Goal: Use online tool/utility: Utilize a website feature to perform a specific function

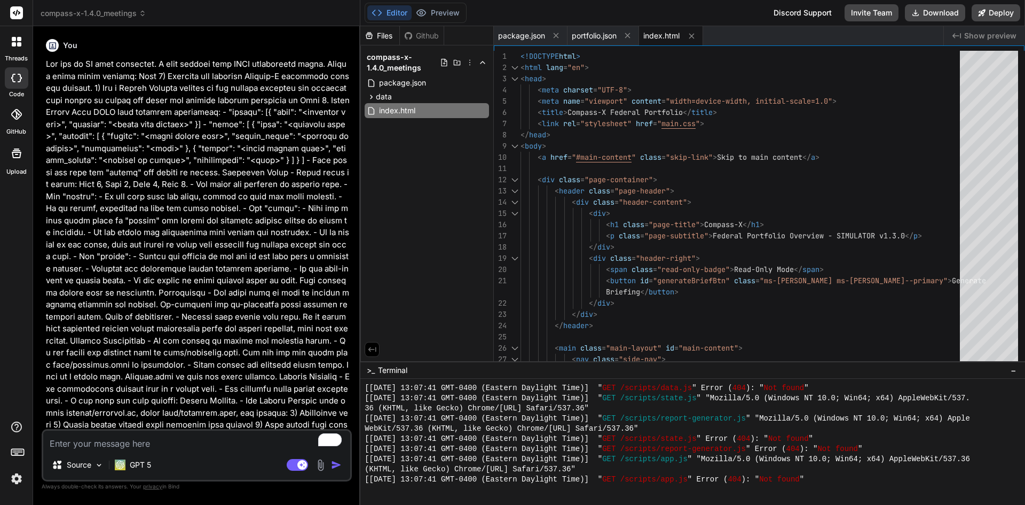
scroll to position [1644, 0]
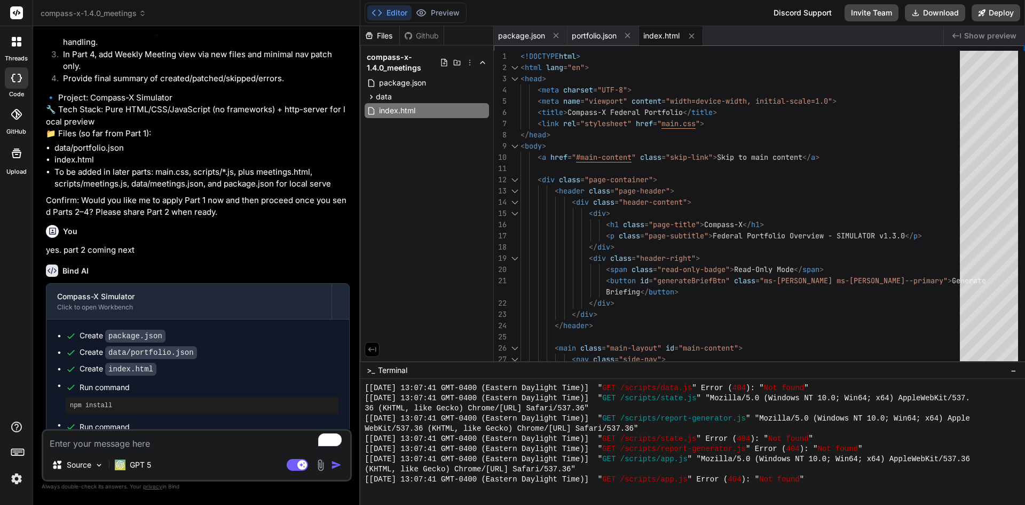
type textarea "p"
type textarea "x"
type textarea "pa"
type textarea "x"
type textarea "par"
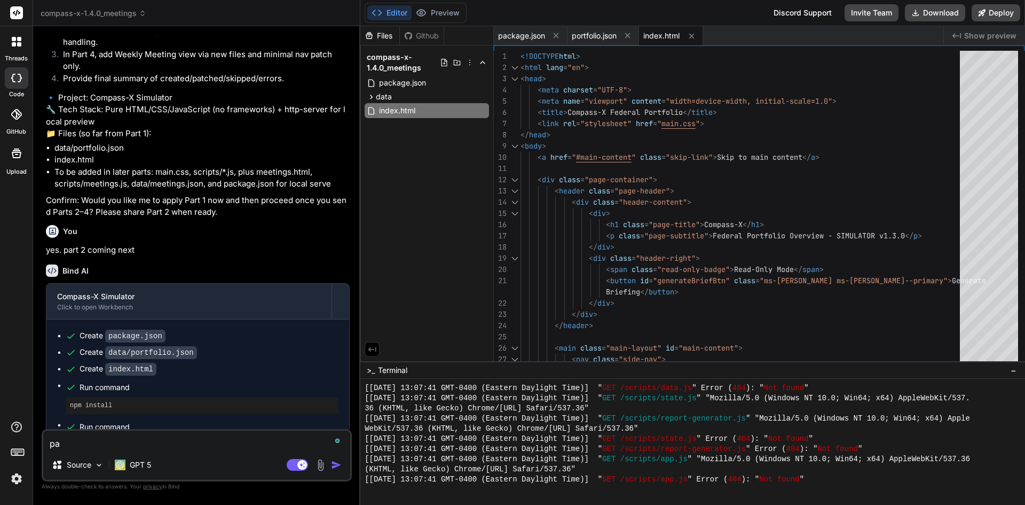
type textarea "x"
type textarea "part"
type textarea "x"
type textarea "part"
type textarea "x"
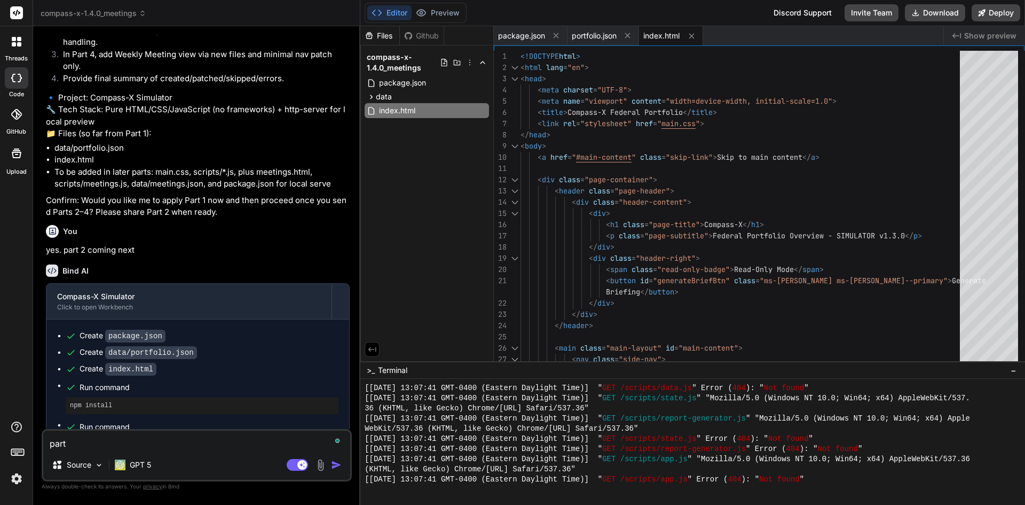
type textarea "part 2"
type textarea "x"
type textarea "part 2"
type textarea "x"
type textarea "part 2 { "create": [ { "path": "main.css", "content": "/* =====================…"
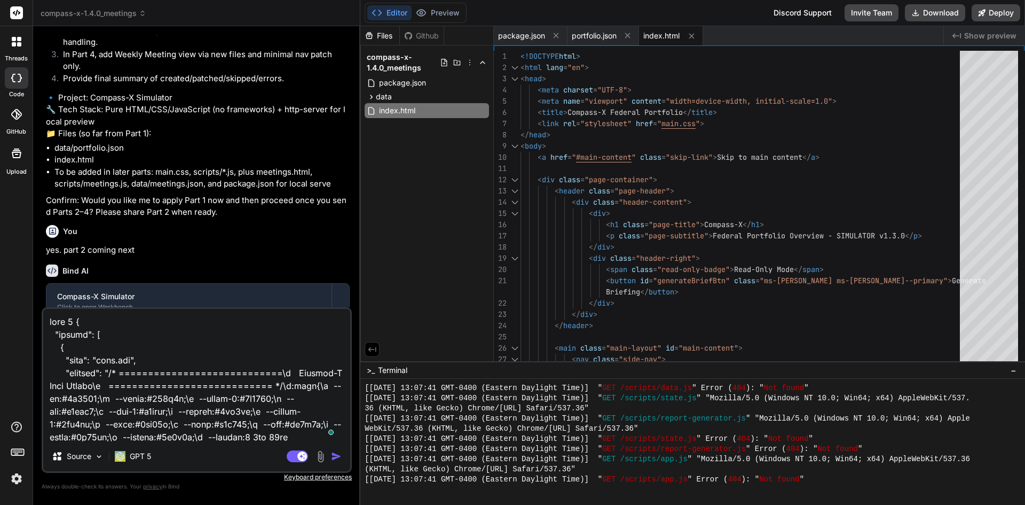
scroll to position [5704, 0]
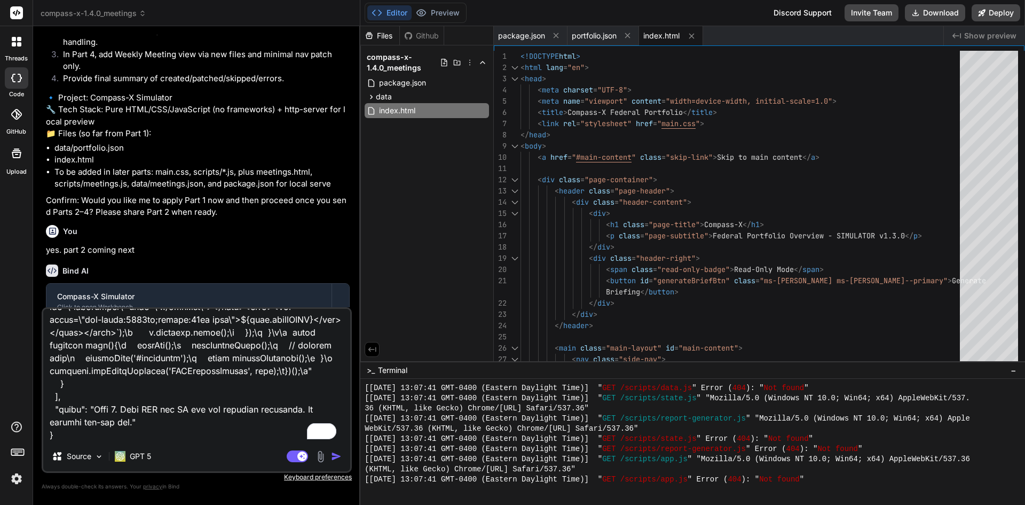
type textarea "x"
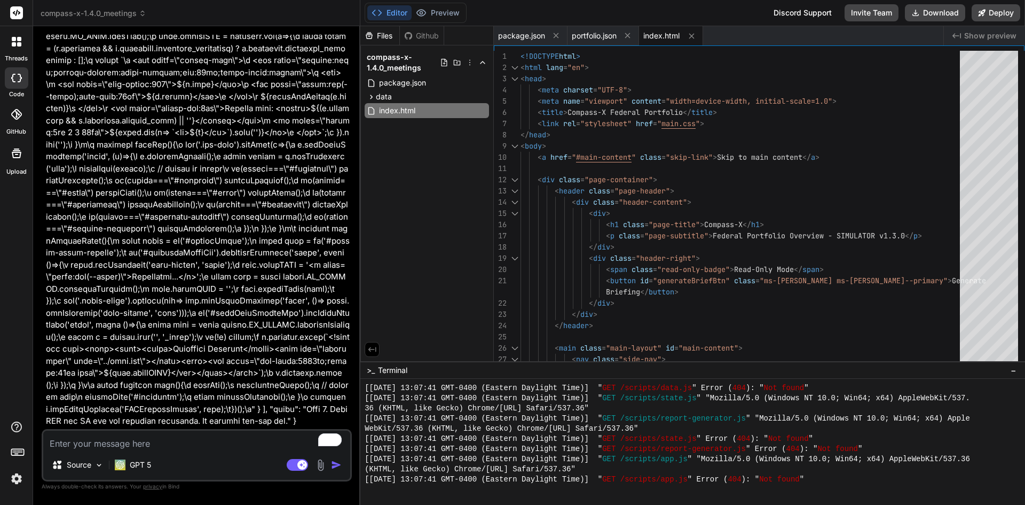
scroll to position [14761, 0]
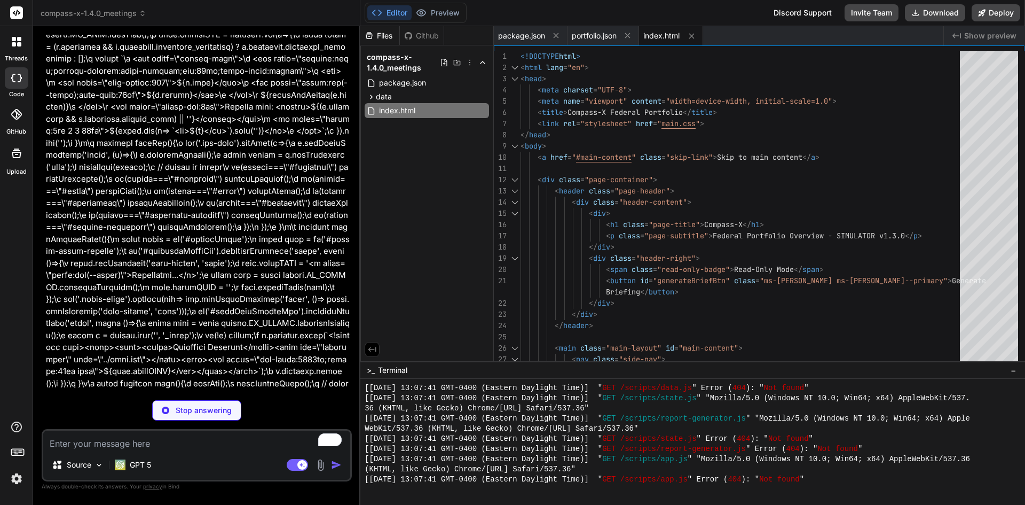
type textarea "x"
type textarea ".detail-panels{grid-template-columns:1fr} } @media (max-width: 720px){ .main-la…"
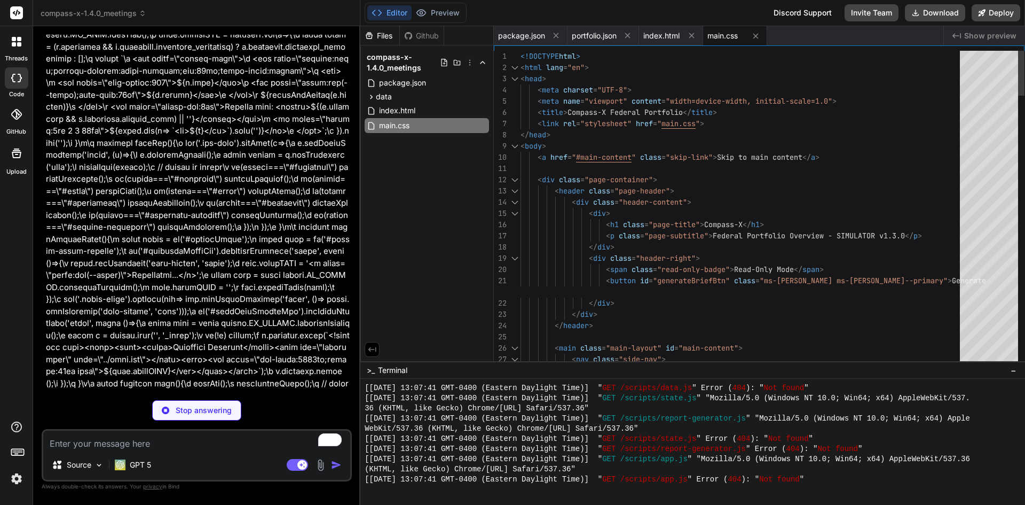
type textarea "x"
type textarea ".widgets-row{grid-template-columns:repeat(2,1fr)} .detail-panels{grid-template-…"
type textarea "x"
type textarea "/* Compass-X config */ [DOMAIN_NAME]_CONFIG = { appName: "Compass-X", version: …"
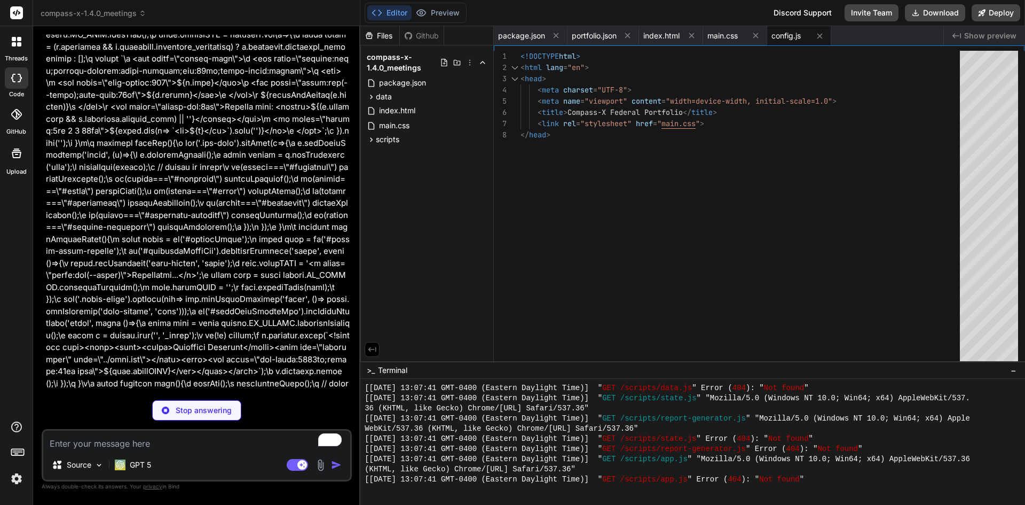
type textarea "x"
type textarea "return list; } [DOMAIN_NAME]_DATA = { loadData, getAllTasks, getAllRisks, getAl…"
type textarea "x"
type textarea "return { underPercent: percent(under,total), onPercent: percent(on,total), over…"
type textarea "x"
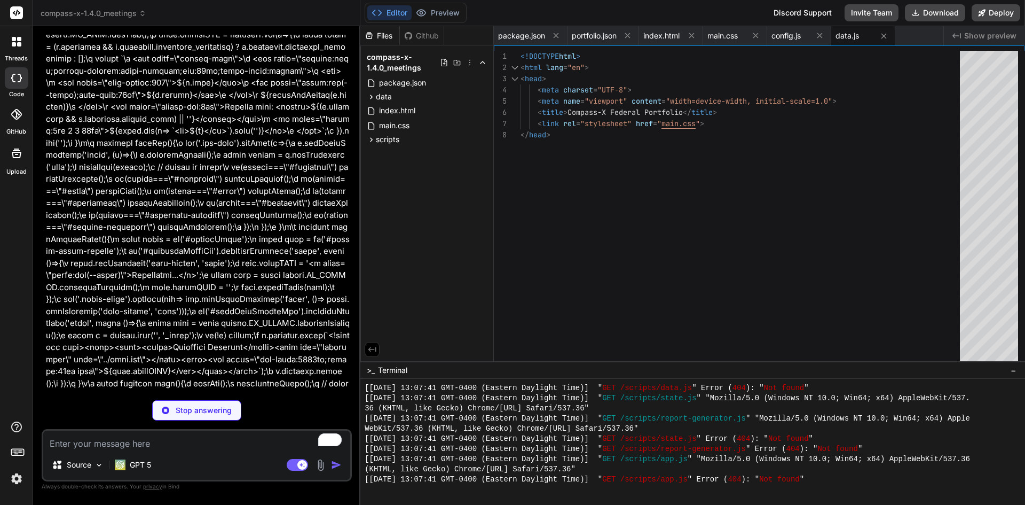
type textarea "<h4 style="margin:18px 0 10px 0">Notes</h4> <p>Data reflects portfolio.json con…"
type textarea "x"
type textarea "document.addEventListener('DOMContentLoaded', init); })();"
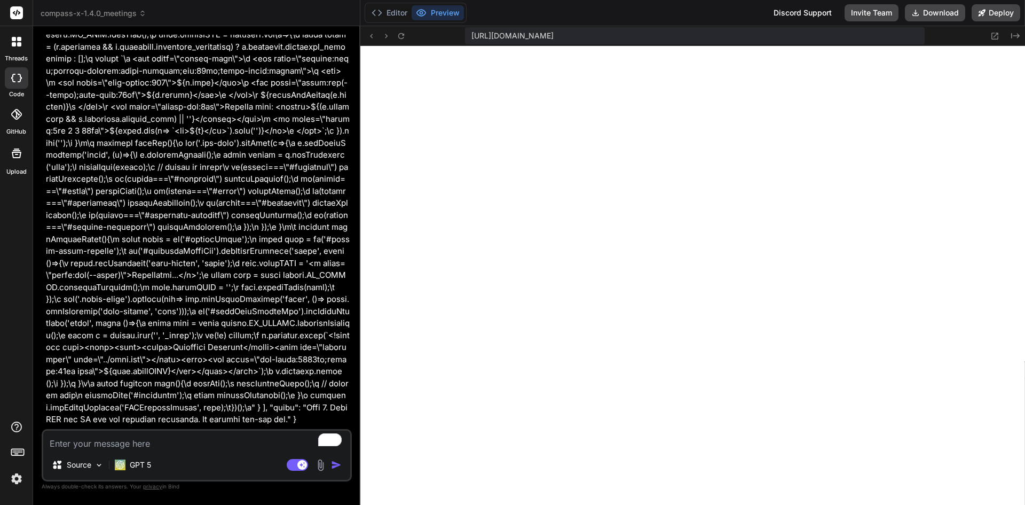
type textarea "x"
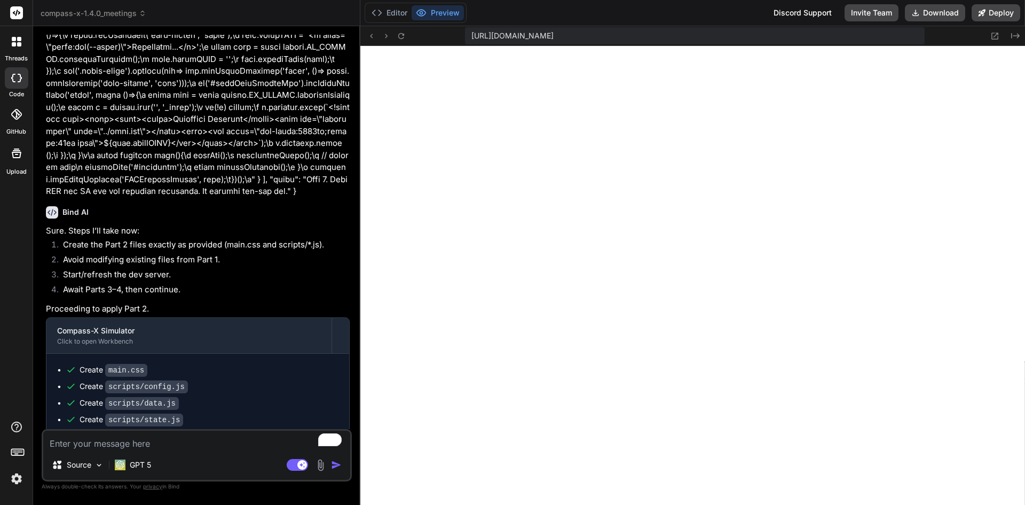
scroll to position [14997, 0]
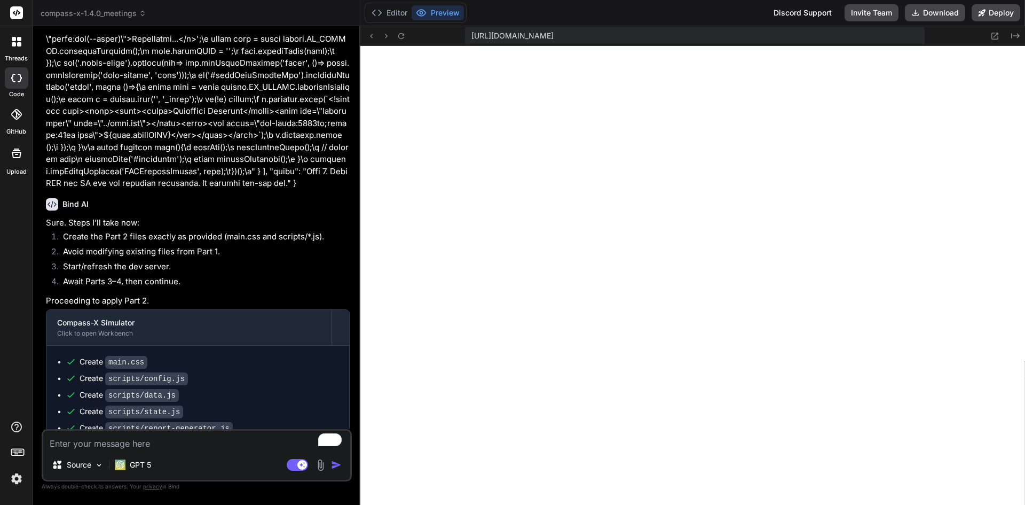
click at [188, 443] on textarea "To enrich screen reader interactions, please activate Accessibility in Grammarl…" at bounding box center [196, 439] width 307 height 19
type textarea "h"
type textarea "x"
type textarea "he"
type textarea "x"
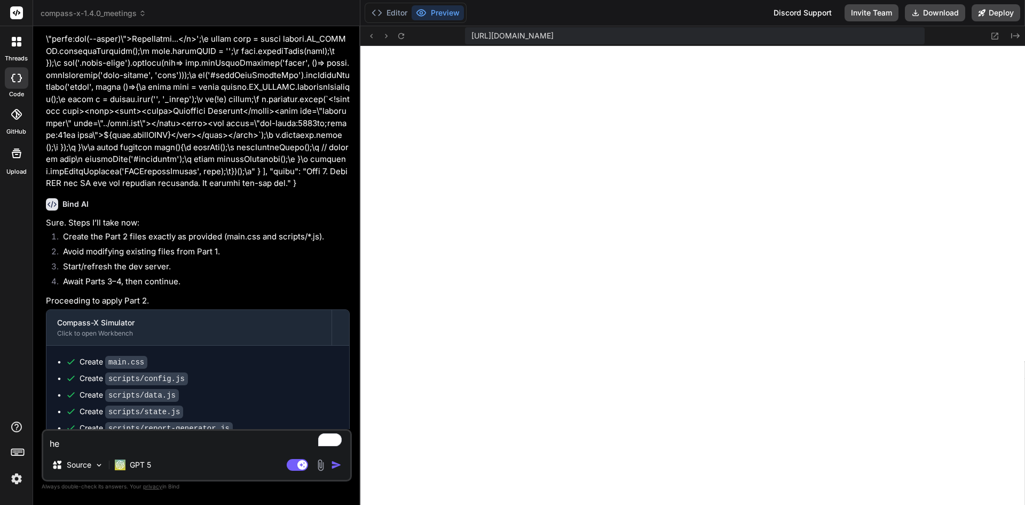
type textarea "her"
type textarea "x"
type textarea "here"
type textarea "x"
type textarea "here"
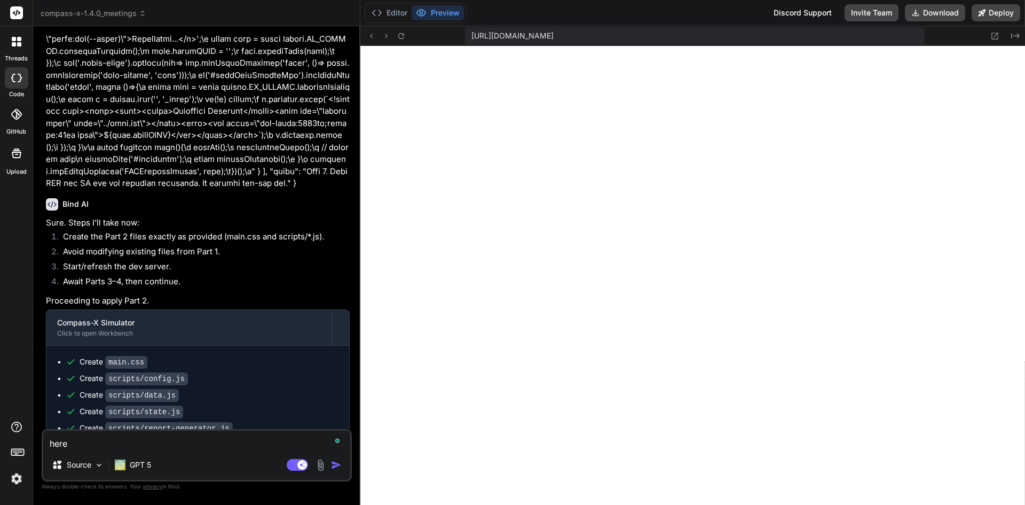
type textarea "x"
type textarea "here i"
type textarea "x"
type textarea "here is"
type textarea "x"
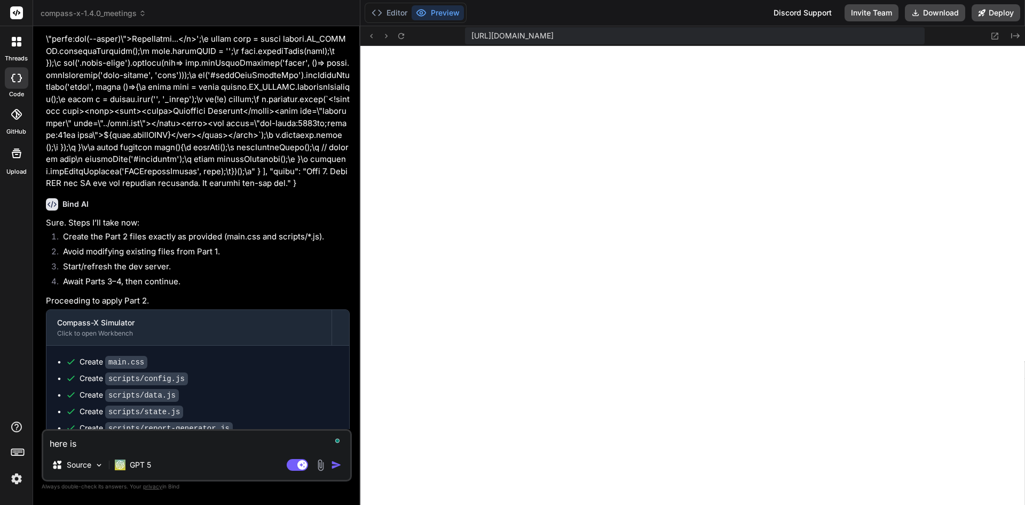
type textarea "here is"
type textarea "x"
type textarea "here is p"
type textarea "x"
type textarea "here is pa"
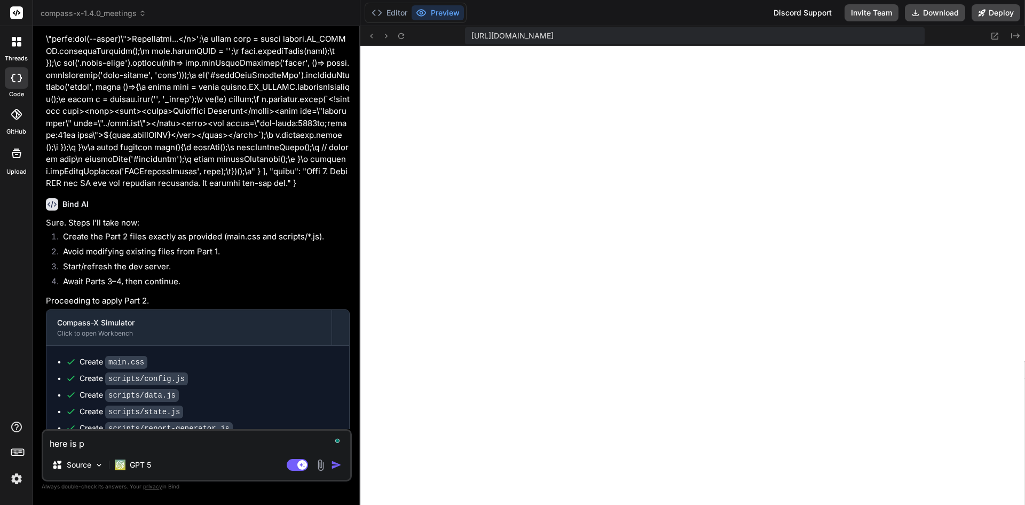
type textarea "x"
type textarea "here is par"
type textarea "x"
type textarea "here is part"
type textarea "x"
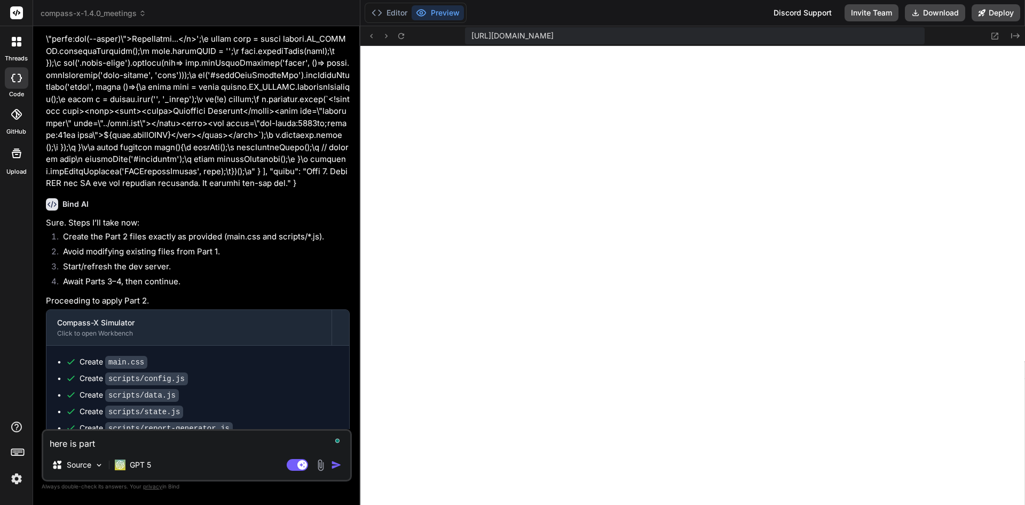
type textarea "here is part"
type textarea "x"
type textarea "here is part 3"
type textarea "x"
type textarea "here is part 3"
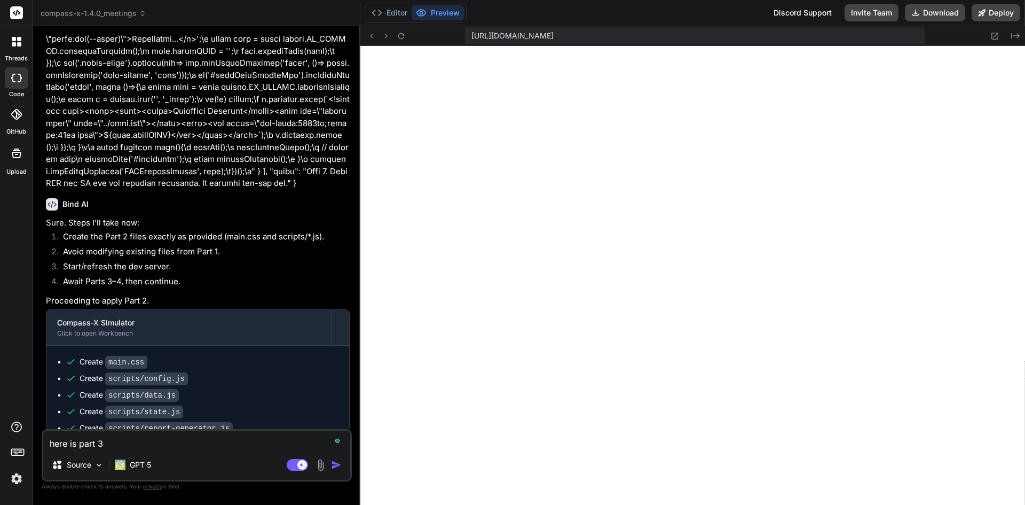
type textarea "x"
type textarea "here is part 3"
click at [935, 6] on button "Download" at bounding box center [935, 12] width 60 height 17
type textarea "x"
click at [187, 447] on textarea "here is part 3" at bounding box center [196, 439] width 307 height 19
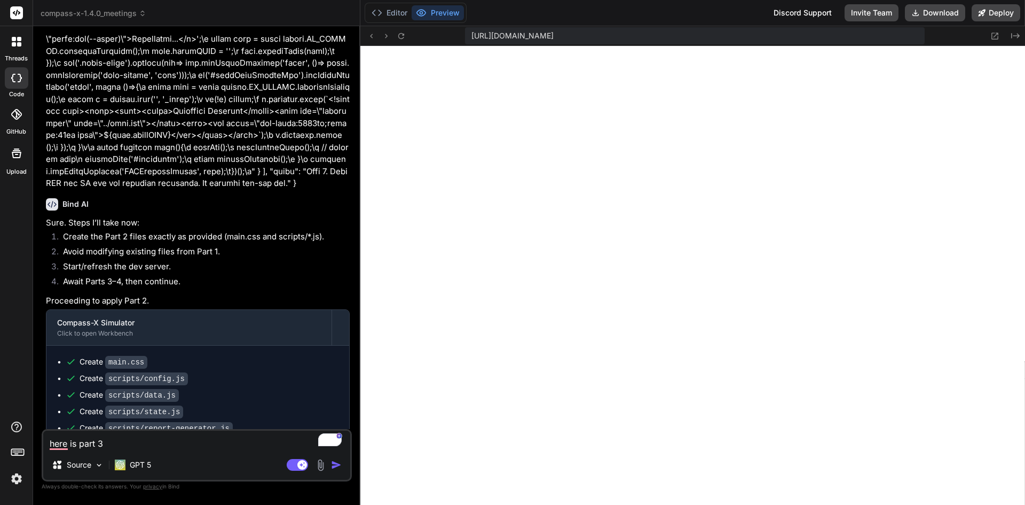
type textarea "here is part 3:"
type textarea "x"
type textarea "here is part 3:"
type textarea "x"
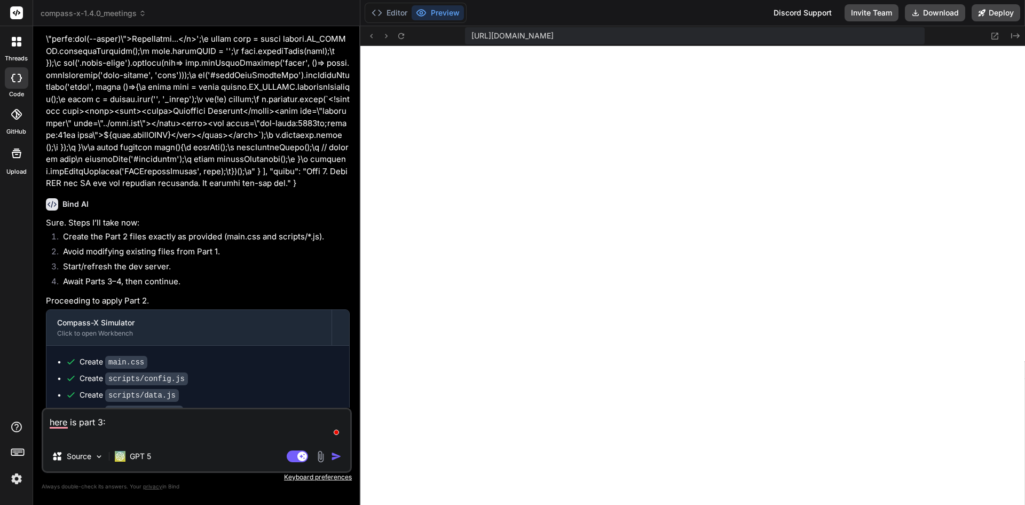
paste textarea "{ "update": [ { "path": "index.html", "content": "<!DOCTYPE html>\n<html lang=\…"
type textarea "here is part 3: { "update": [ { "path": "index.html", "content": "<!DOCTYPE htm…"
type textarea "x"
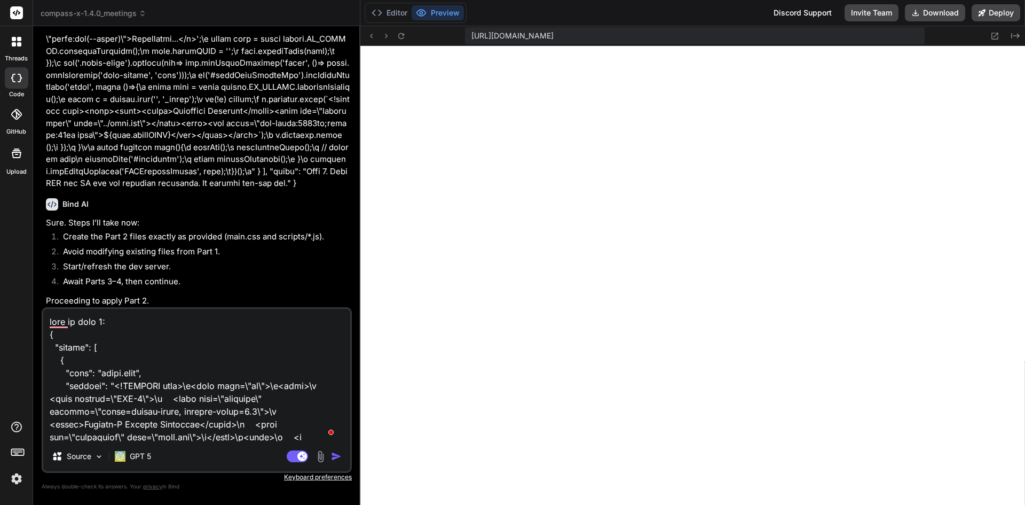
scroll to position [7447, 0]
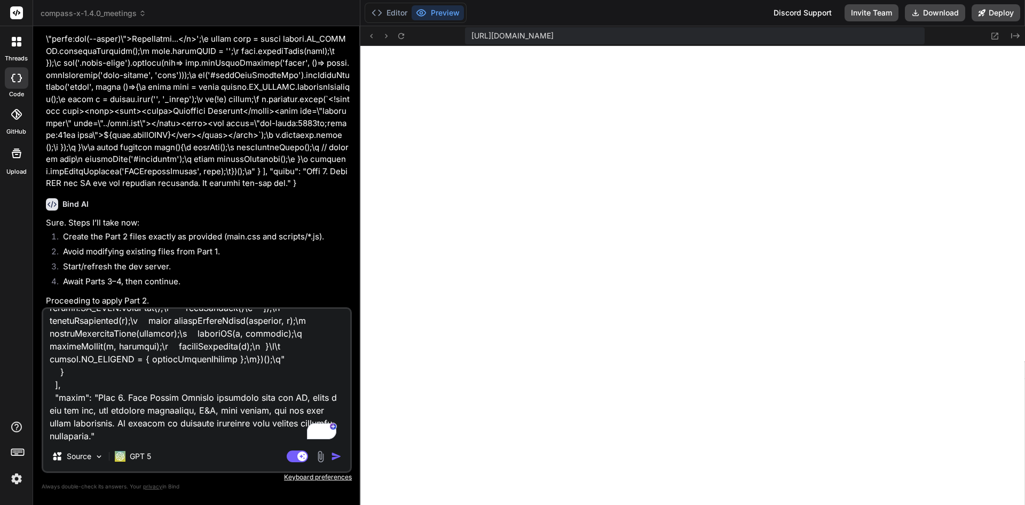
type textarea "here is part 3: { "update": [ { "path": "index.html", "content": "<!DOCTYPE htm…"
click at [336, 454] on img "button" at bounding box center [336, 456] width 11 height 11
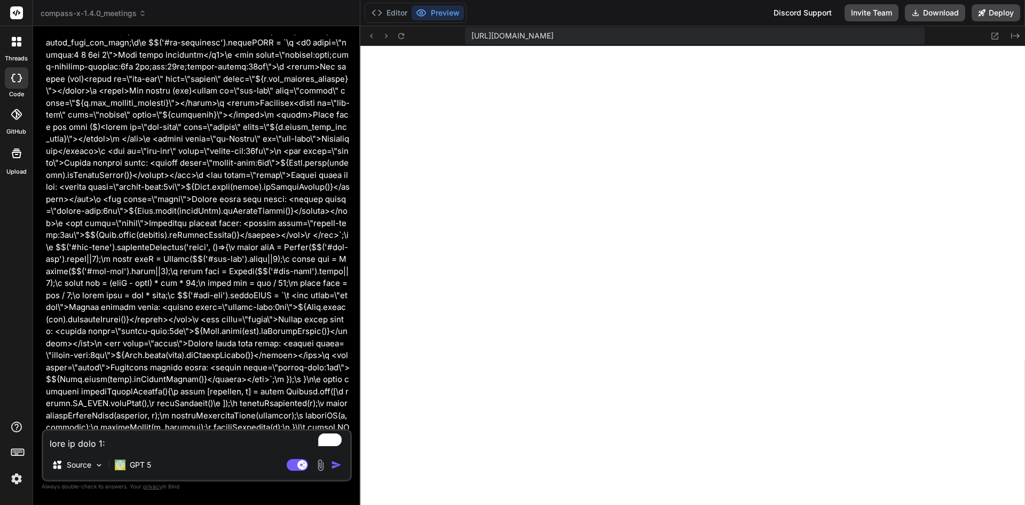
scroll to position [20142, 0]
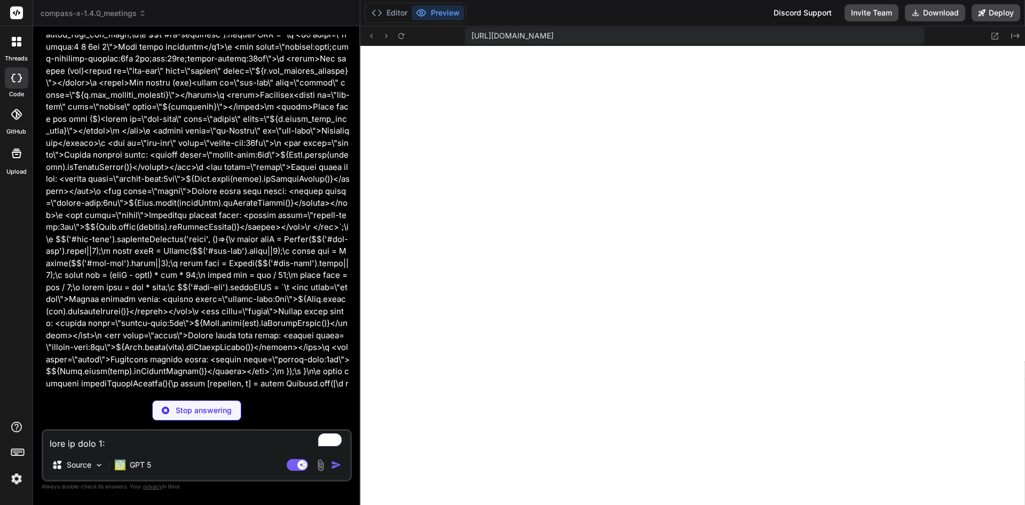
type textarea "x"
type textarea "<script src="scripts/config.js"></script> <script src="scripts/data.js"></scrip…"
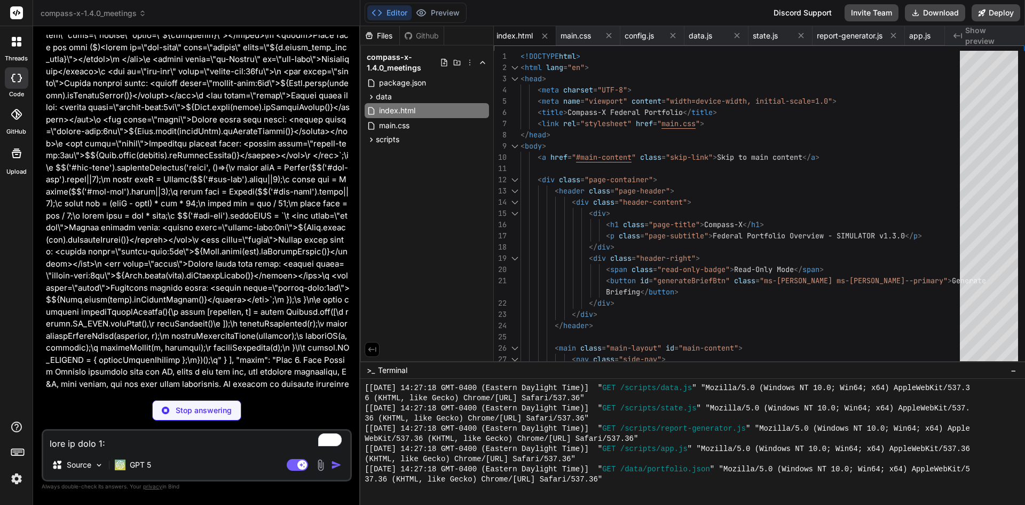
scroll to position [20218, 0]
type textarea "x"
type textarea "} document.addEventListener('DOMContentLoaded', init); })();"
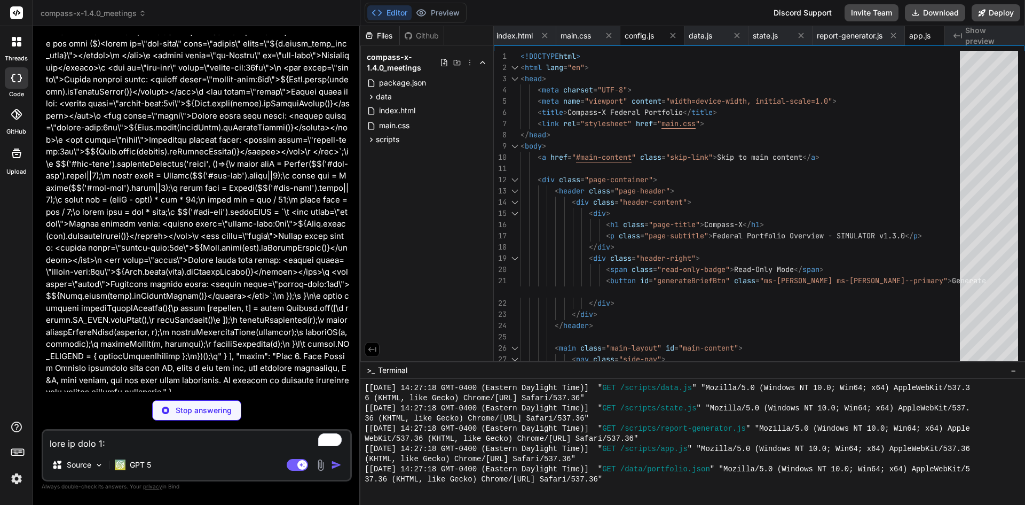
type textarea "x"
type textarea ""agenda_rules": { "include_projects_with_state": ["At Risk", "Off Schedule"], "…"
type textarea "x"
type textarea "[DOMAIN_NAME]_MEETING = { renderWeeklyMeeting }; })();"
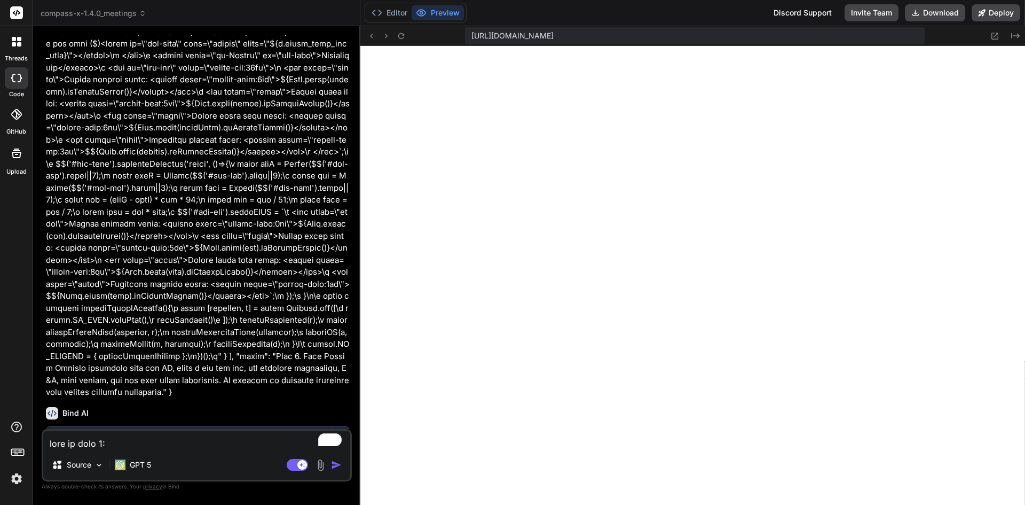
scroll to position [2151, 0]
type textarea "x"
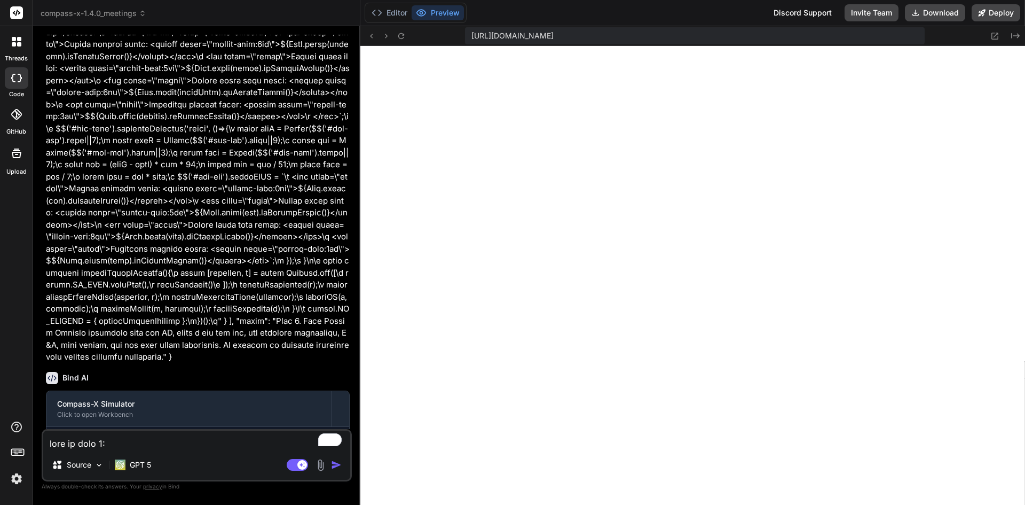
click at [149, 441] on textarea "To enrich screen reader interactions, please activate Accessibility in Grammarl…" at bounding box center [196, 439] width 307 height 19
click at [148, 449] on textarea "To enrich screen reader interactions, please activate Accessibility in Grammarl…" at bounding box center [196, 439] width 307 height 19
type textarea "p"
type textarea "x"
type textarea "pa"
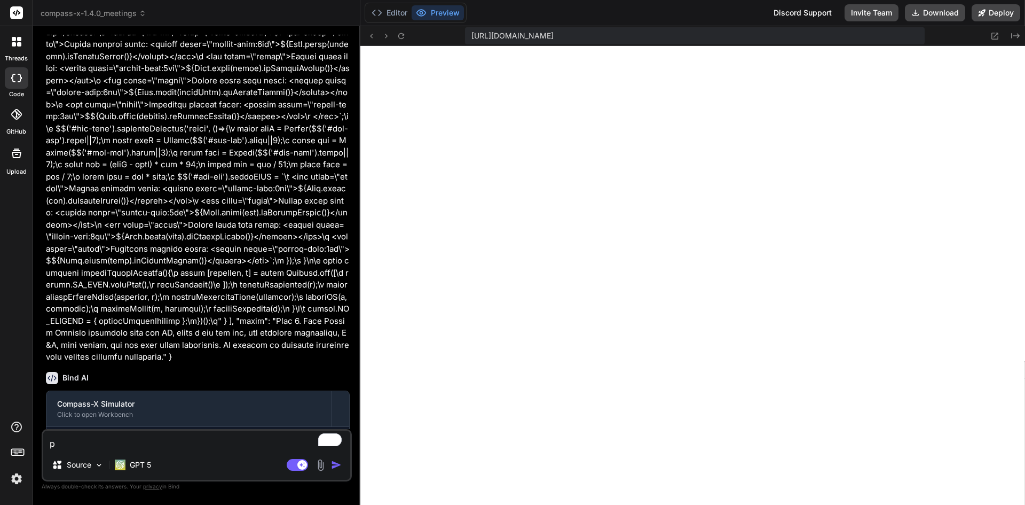
type textarea "x"
type textarea "par"
type textarea "x"
type textarea "part"
type textarea "x"
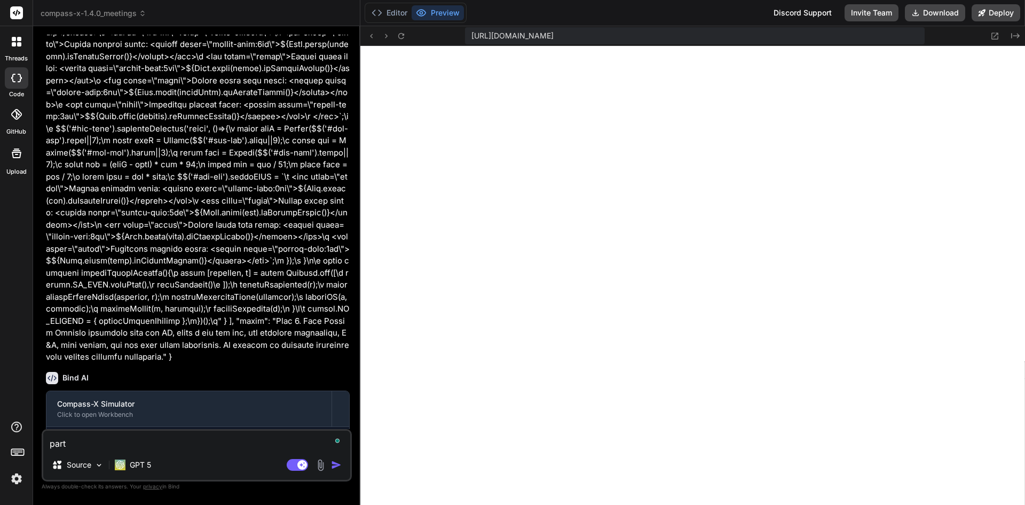
type textarea "part"
type textarea "x"
type textarea "part 4"
type textarea "x"
type textarea "part 4:"
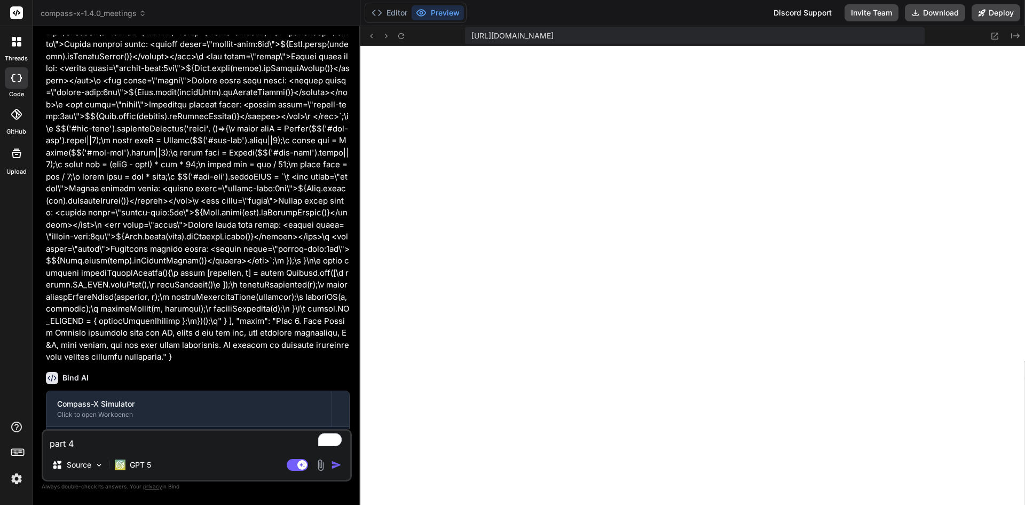
type textarea "x"
type textarea "part 4:"
type textarea "x"
paste textarea "{ "update": [ { "path": "index.html", "content": "<!DOCTYPE html>\n<html lang=\…"
type textarea "part 4: { "update": [ { "path": "index.html", "content": "<!DOCTYPE html>\n<htm…"
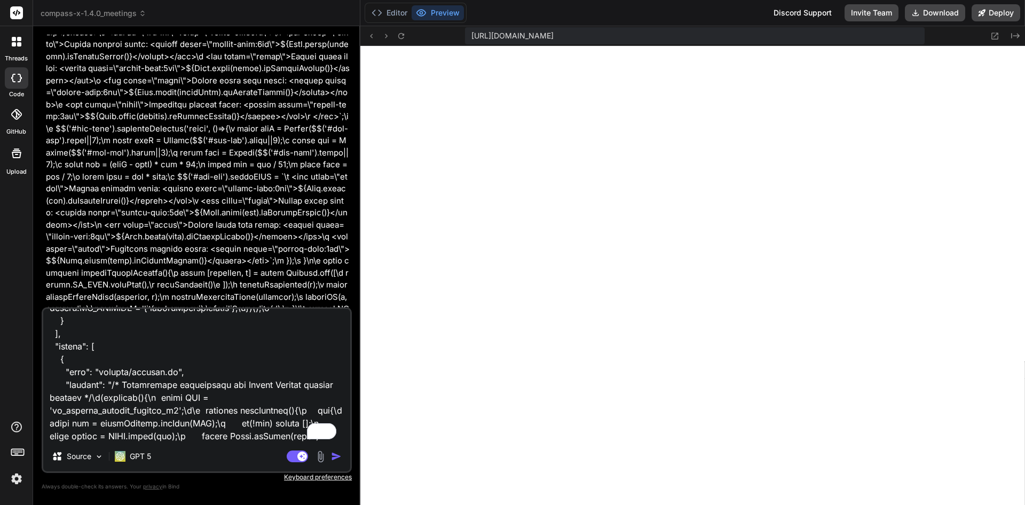
scroll to position [0, 0]
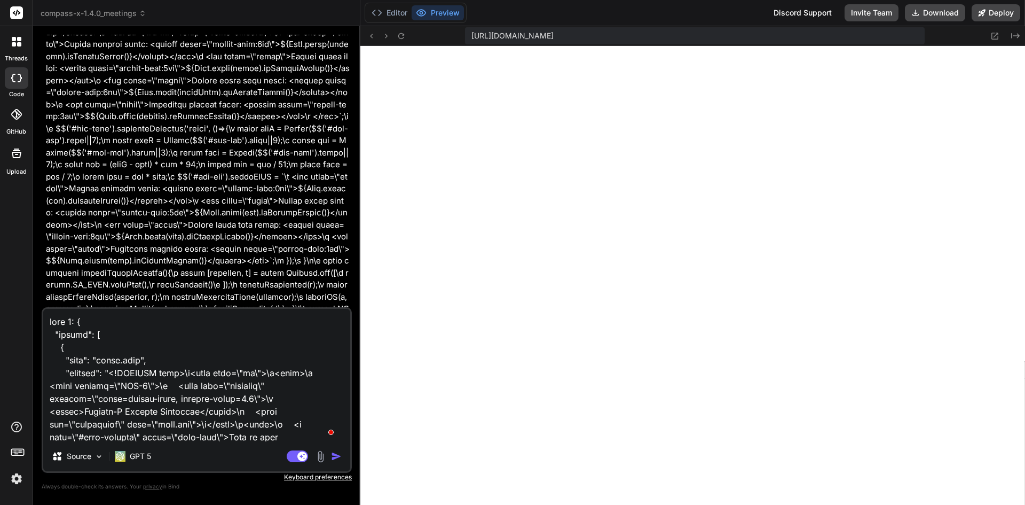
click at [135, 326] on textarea "To enrich screen reader interactions, please activate Accessibility in Grammarl…" at bounding box center [196, 375] width 307 height 132
type textarea "x"
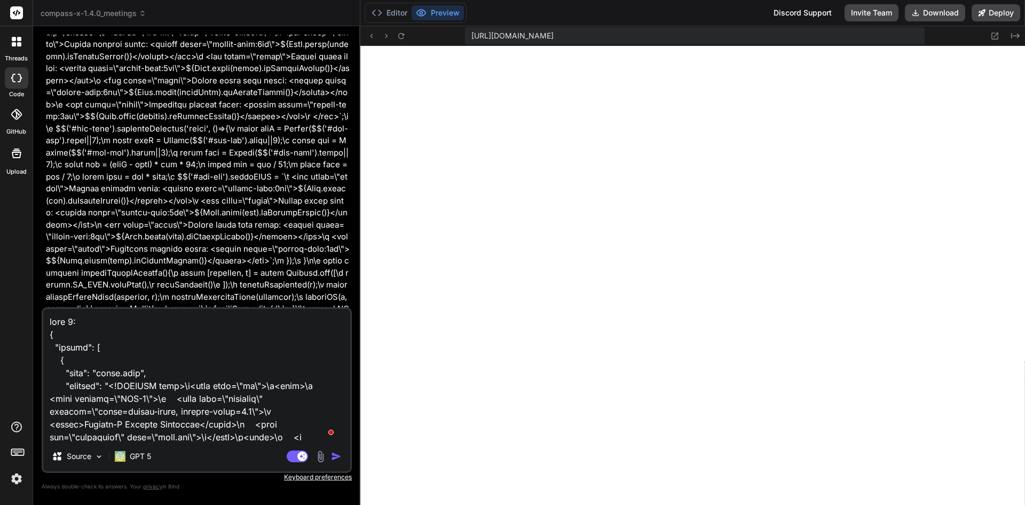
type textarea "part 4: { "update": [ { "path": "index.html", "content": "<!DOCTYPE html>\n<htm…"
click at [344, 457] on button "button" at bounding box center [338, 456] width 15 height 11
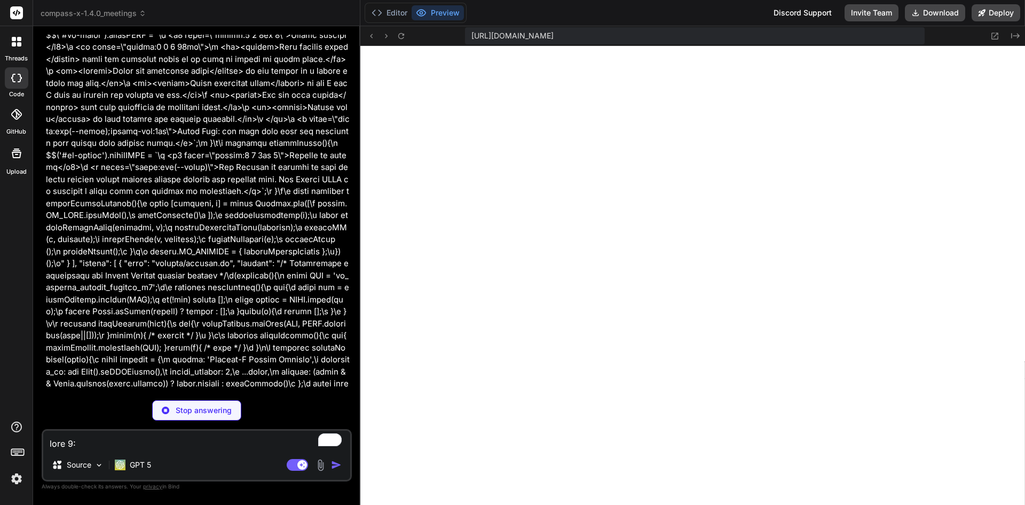
type textarea "x"
type textarea "<script src="scripts/storage.js"></script> <script src="scripts/meetings.js"></…"
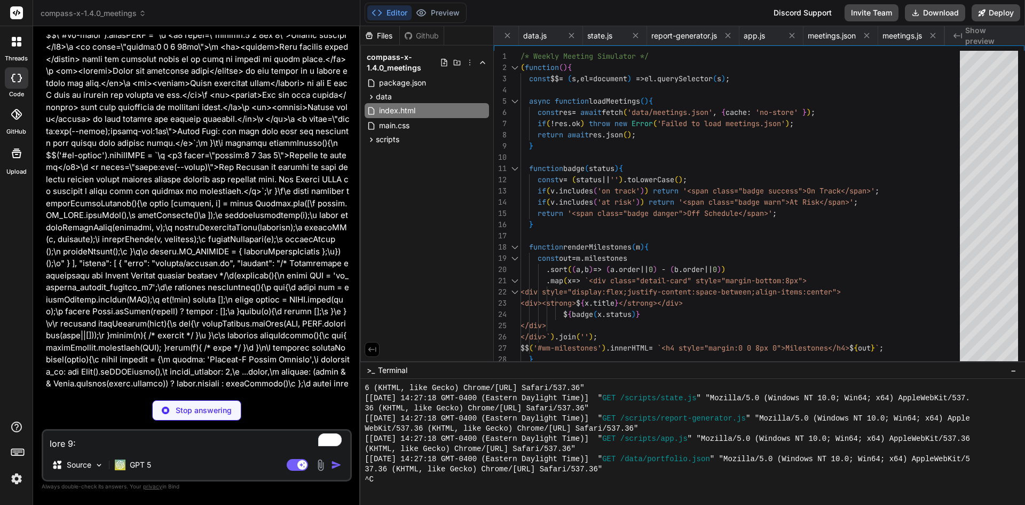
type textarea "x"
type textarea "renderExport(); } [DOMAIN_NAME]_MEETING = { renderWeeklyMeeting }; })();"
type textarea "x"
type textarea "a.remove(); setTimeout(()=> URL.revokeObjectURL(url), 0); } [DOMAIN_NAME]_STORA…"
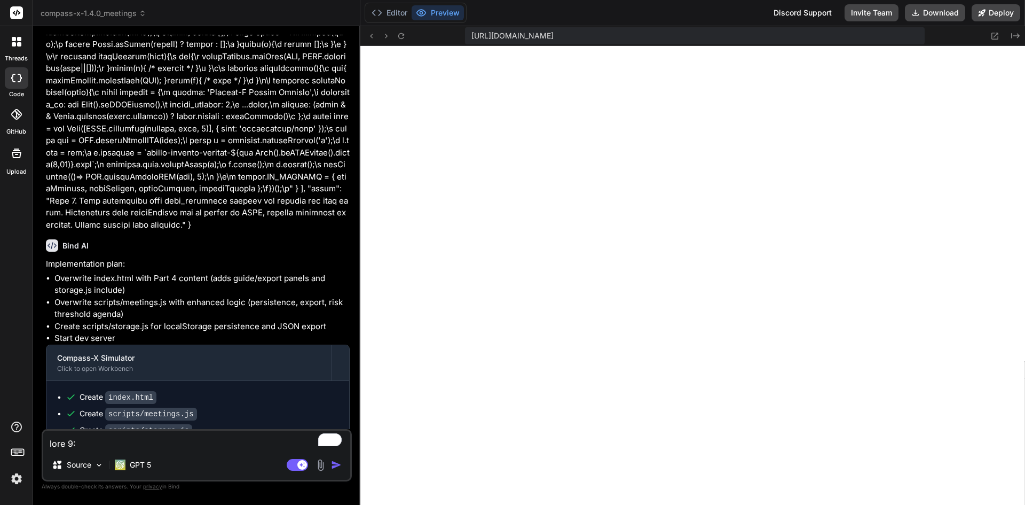
scroll to position [24059, 0]
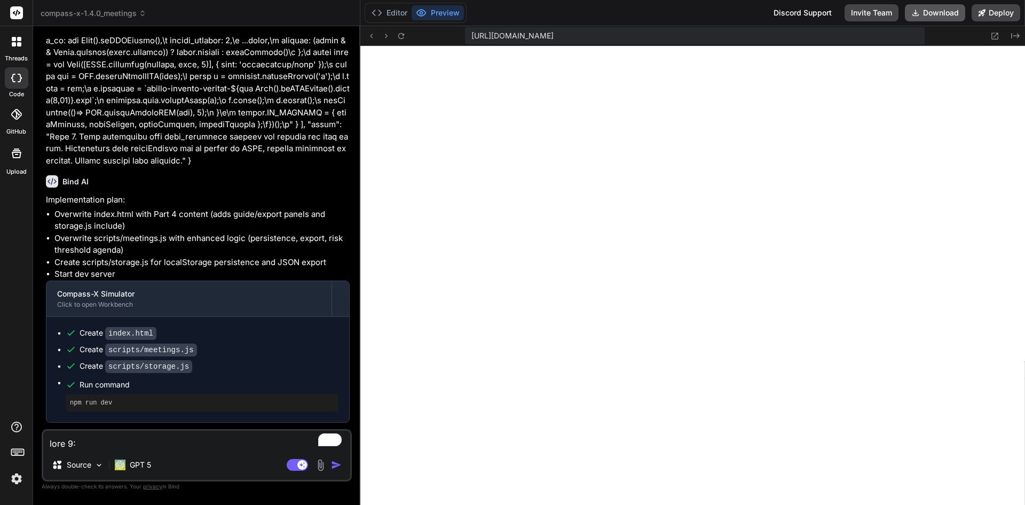
click at [957, 6] on button "Download" at bounding box center [935, 12] width 60 height 17
type textarea "x"
click at [146, 446] on textarea "To enrich screen reader interactions, please activate Accessibility in Grammarl…" at bounding box center [196, 439] width 307 height 19
type textarea "c"
type textarea "x"
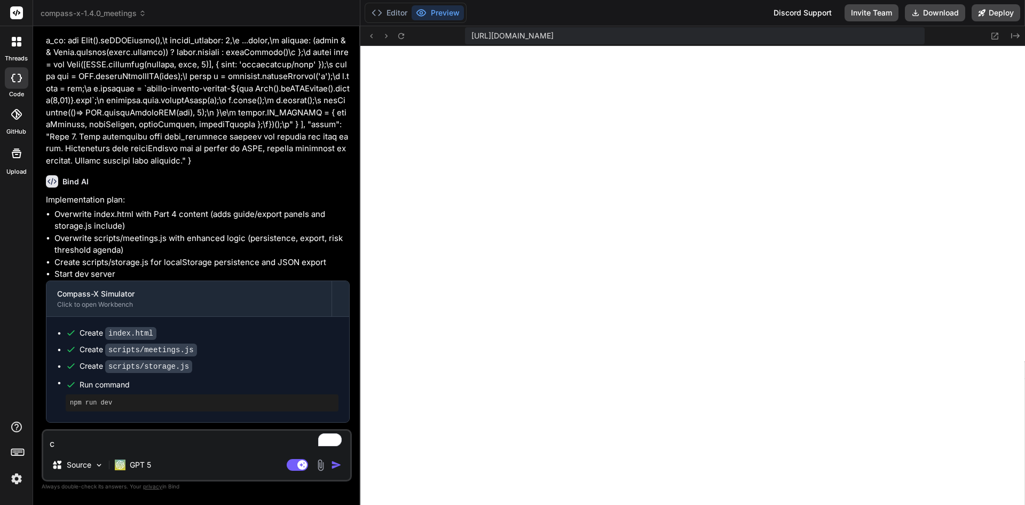
type textarea "ca"
type textarea "x"
type textarea "can"
type textarea "x"
type textarea "can"
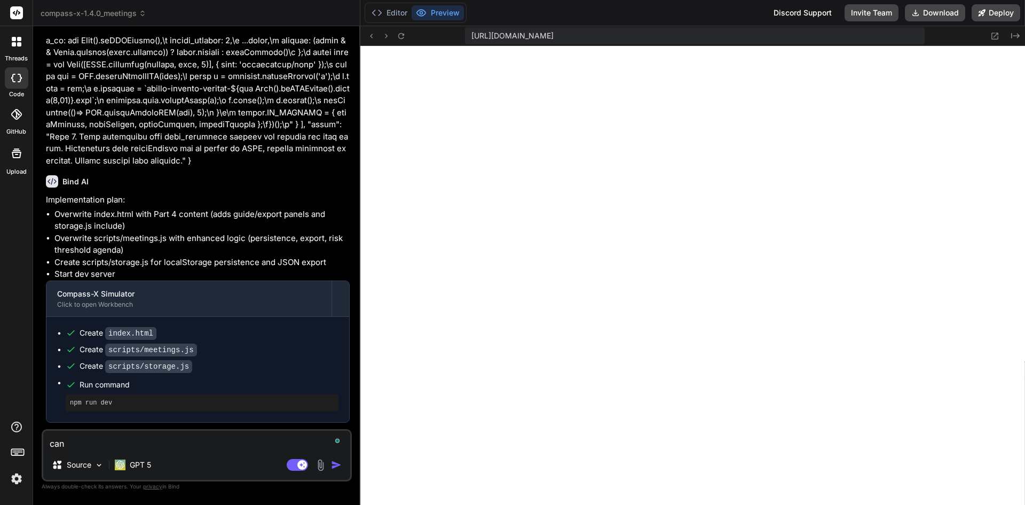
type textarea "x"
type textarea "can y"
type textarea "x"
type textarea "can yo"
type textarea "x"
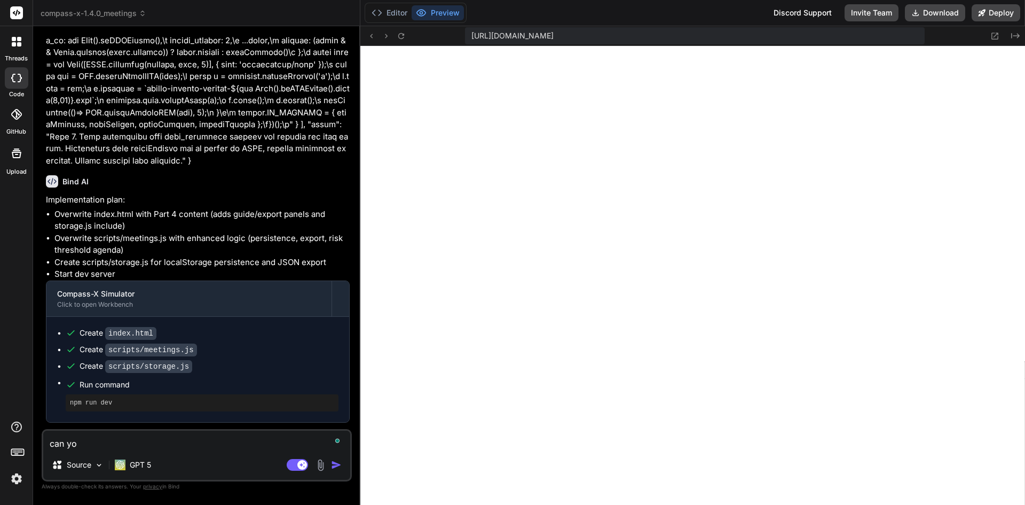
type textarea "can you"
type textarea "x"
type textarea "can you"
type textarea "x"
type textarea "can you c"
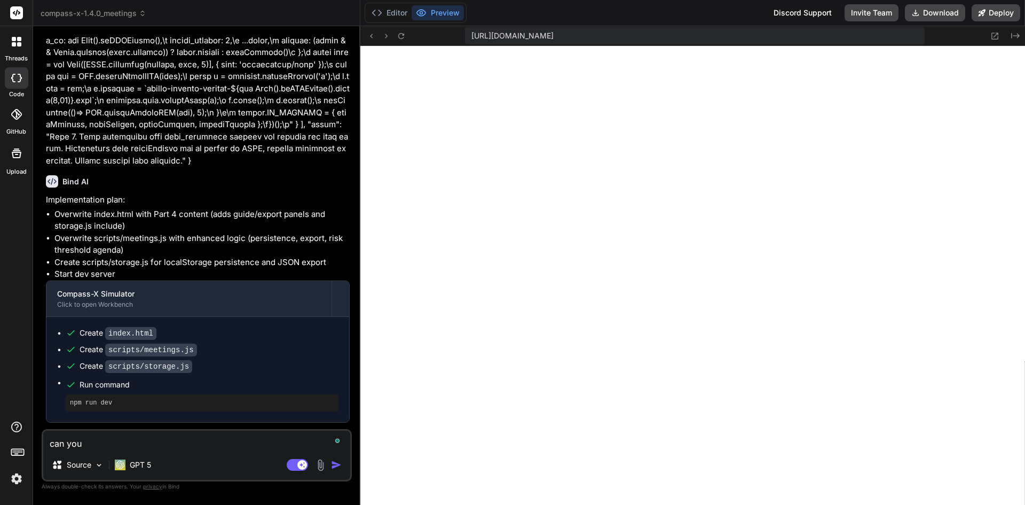
type textarea "x"
type textarea "can you ch"
type textarea "x"
type textarea "can you che"
type textarea "x"
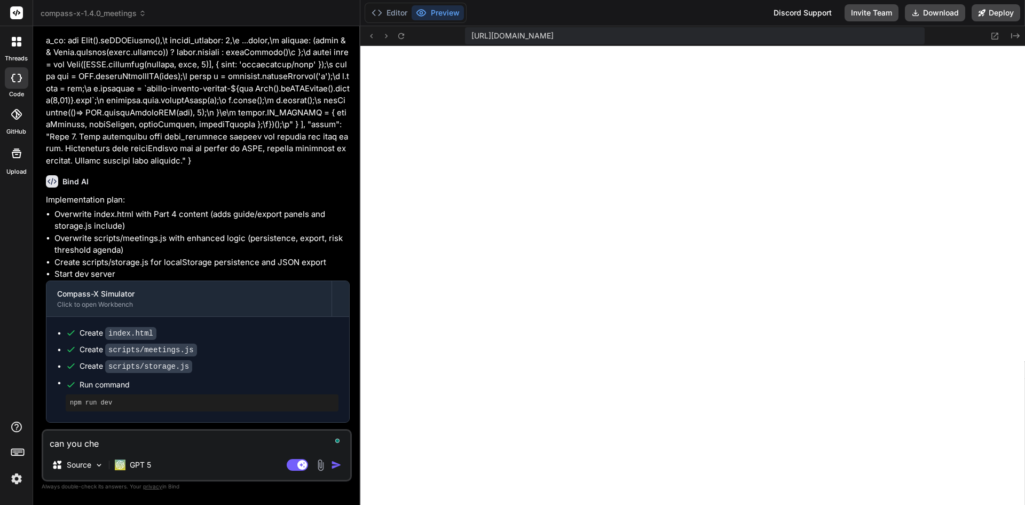
type textarea "can you chec"
type textarea "x"
type textarea "can you check"
type textarea "x"
type textarea "can you check"
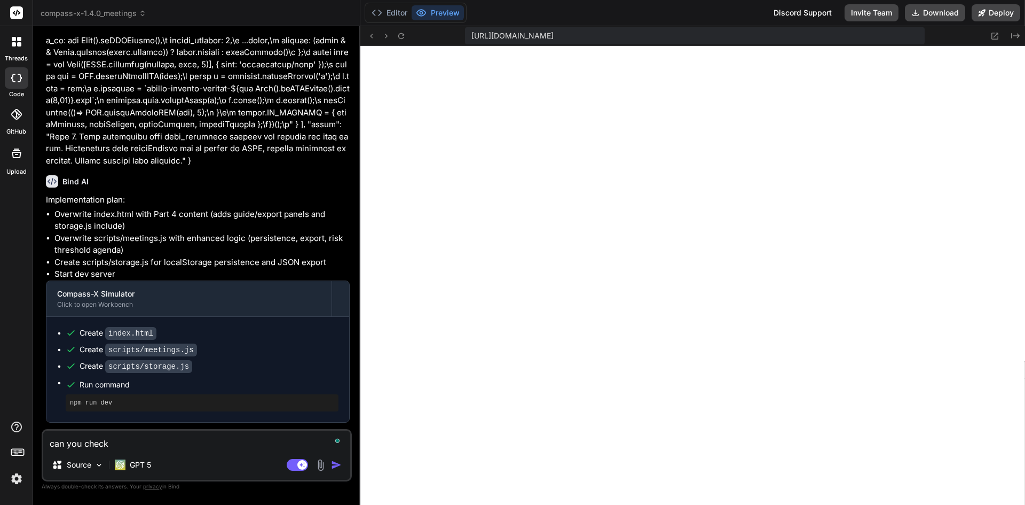
type textarea "x"
type textarea "can you check y"
type textarea "x"
type textarea "can you check yo"
type textarea "x"
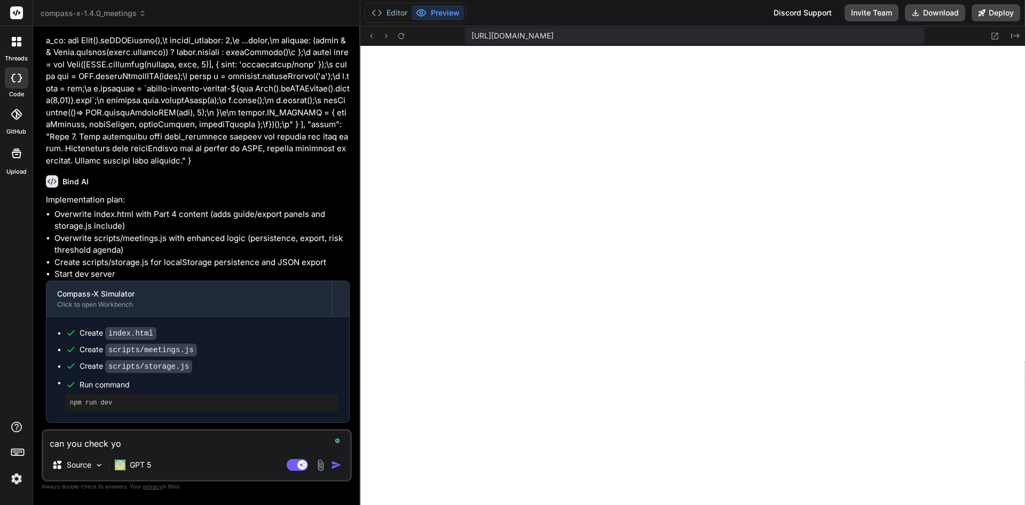
type textarea "can you check yo"
type textarea "x"
type textarea "can you check yo"
type textarea "x"
type textarea "can you check y"
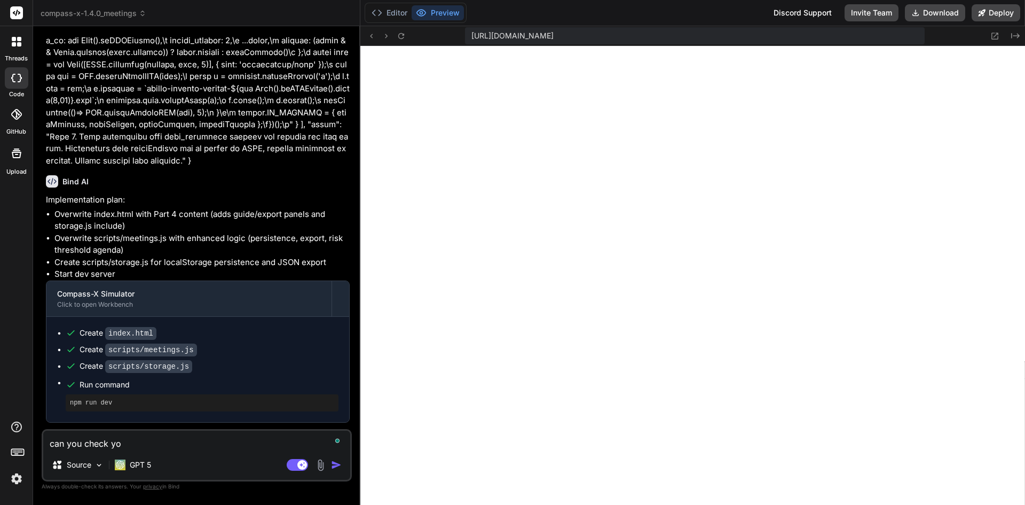
type textarea "x"
type textarea "can you check"
type textarea "x"
type textarea "can you check t"
type textarea "x"
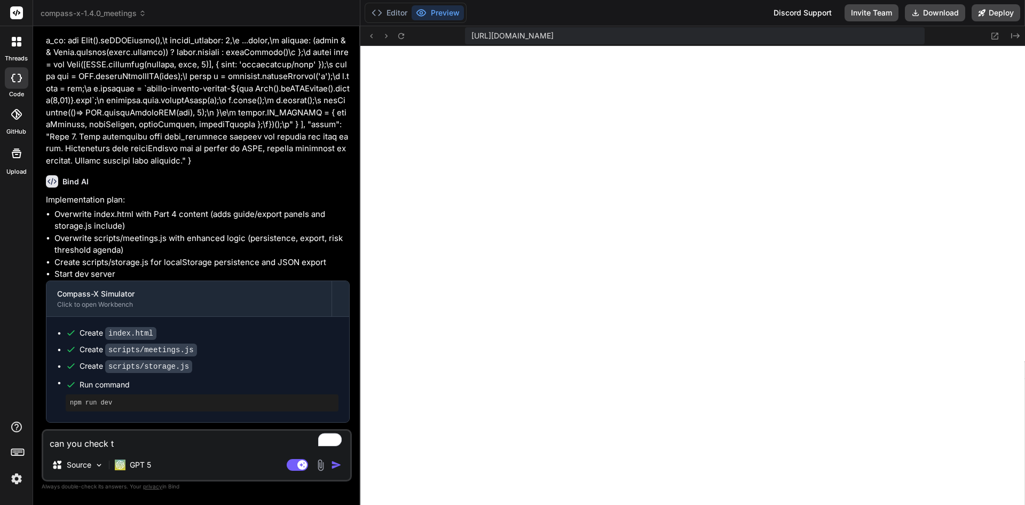
type textarea "can you check to"
type textarea "x"
type textarea "can you check to"
type textarea "x"
type textarea "can you check to m"
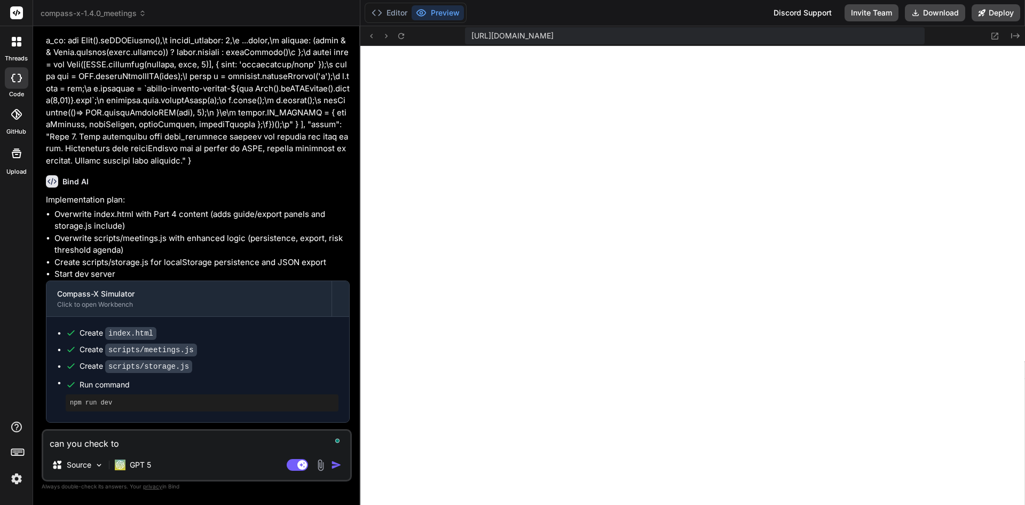
type textarea "x"
type textarea "can you check to ma"
type textarea "x"
type textarea "can you check to mak"
type textarea "x"
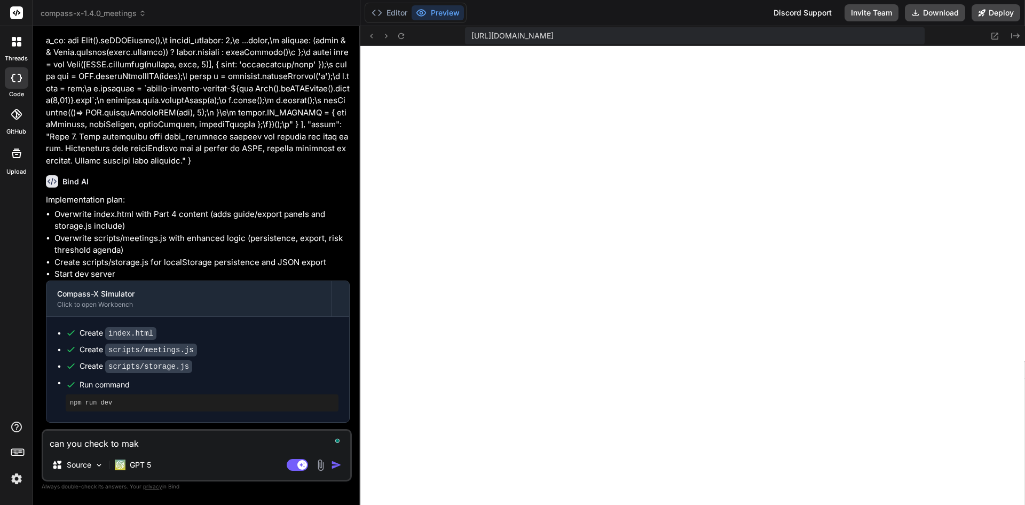
type textarea "can you check to make"
type textarea "x"
type textarea "can you check to make"
type textarea "x"
type textarea "can you check to make s"
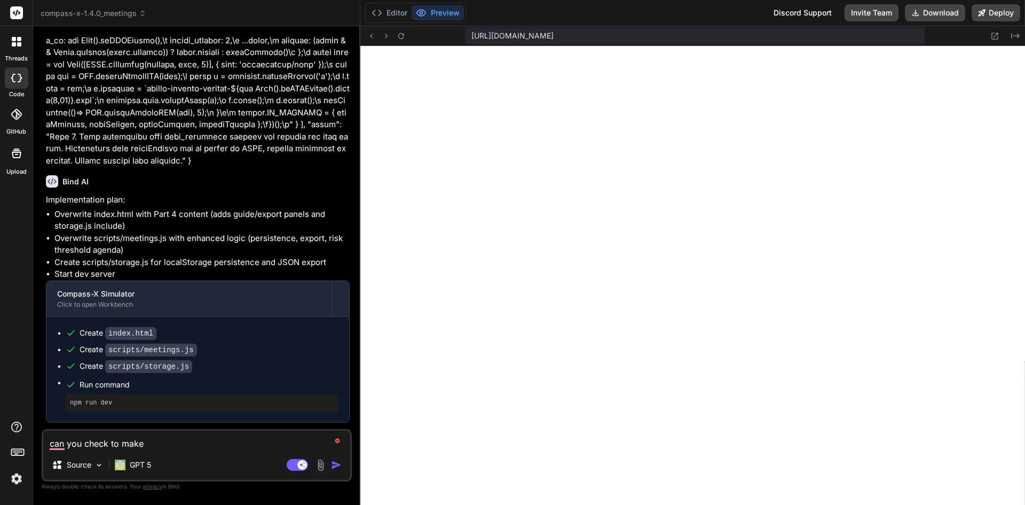
type textarea "x"
type textarea "can you check to make su"
type textarea "x"
type textarea "can you check to make sur"
type textarea "x"
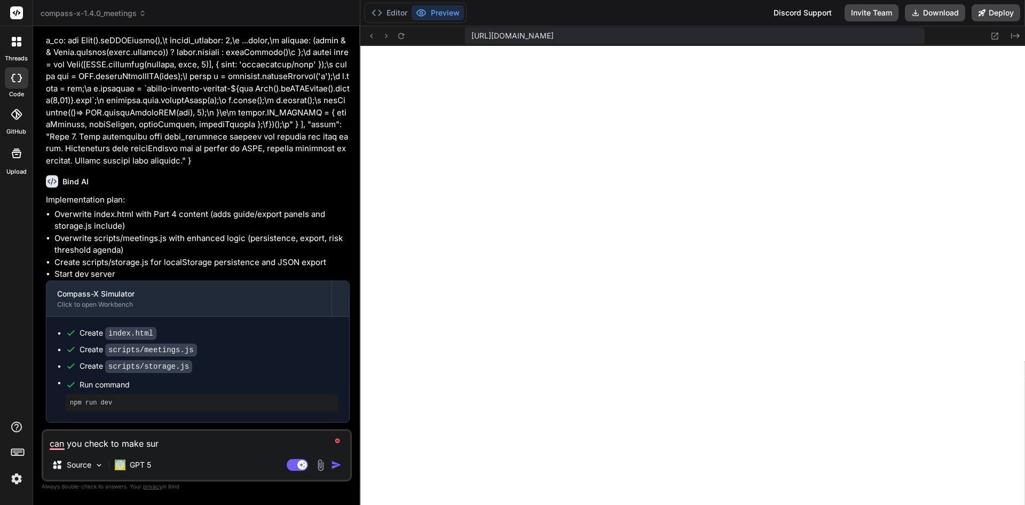
type textarea "can you check to make sure"
type textarea "x"
type textarea "can you check to make sure"
type textarea "x"
type textarea "can you check to make sure t"
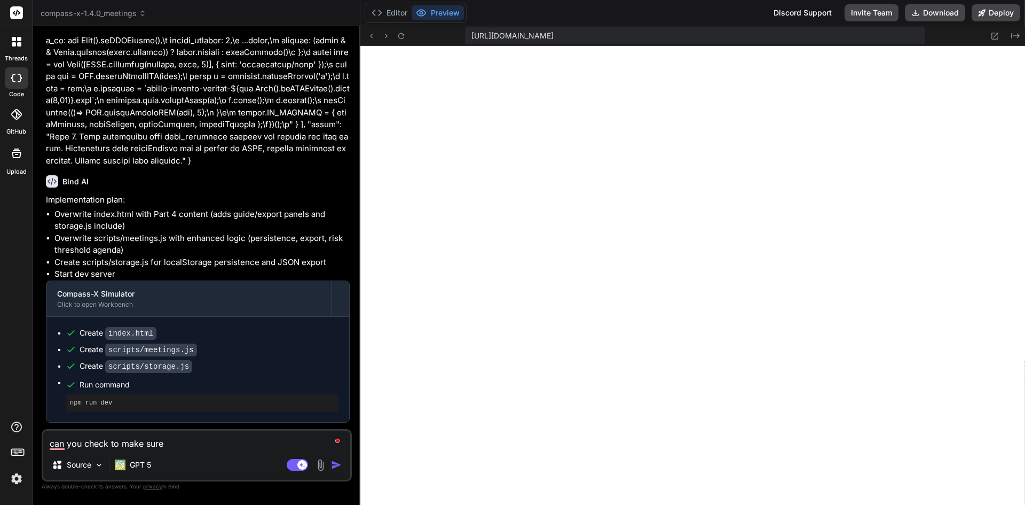
type textarea "x"
type textarea "can you check to make sure th"
type textarea "x"
type textarea "can you check to make sure the"
type textarea "x"
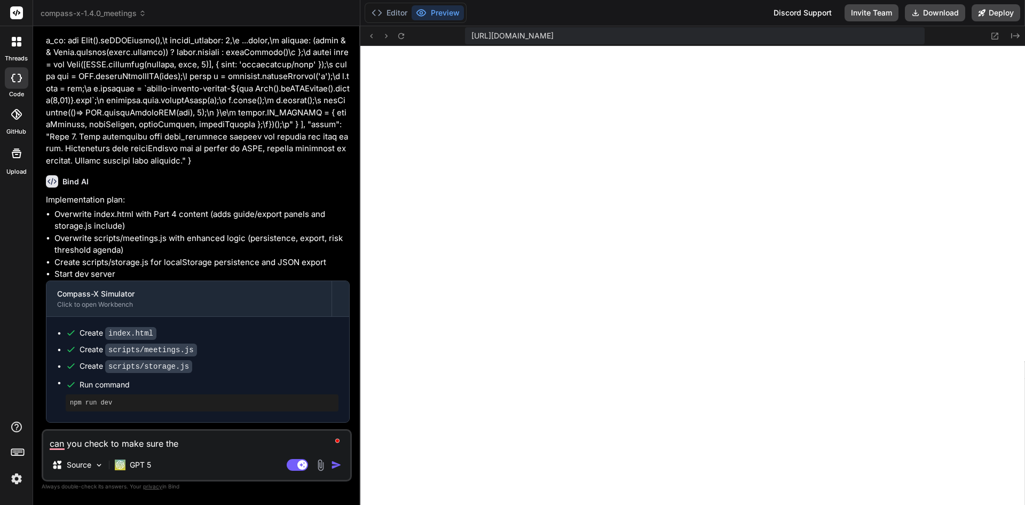
type textarea "can you check to make sure the"
type textarea "x"
type textarea "can you check to make sure the i"
type textarea "x"
type textarea "can you check to make sure the it"
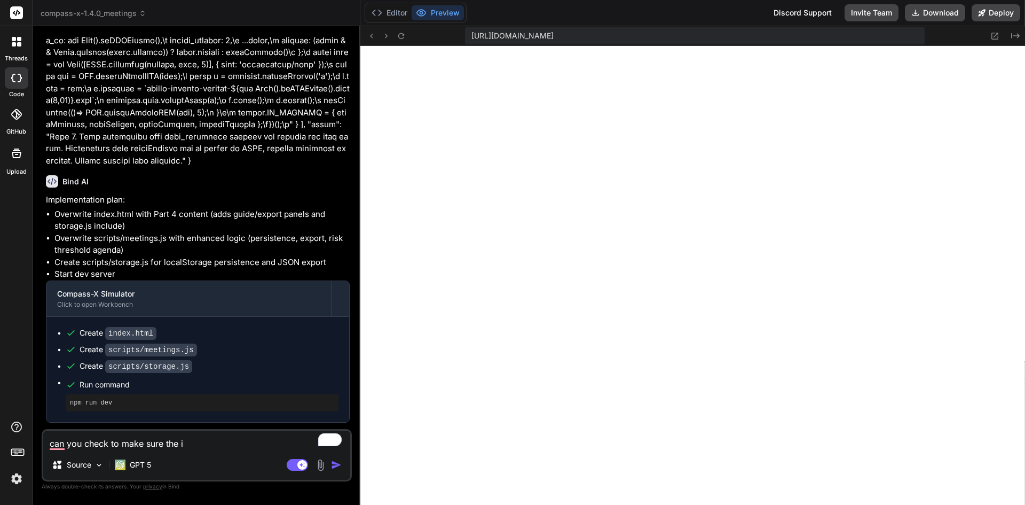
type textarea "x"
type textarea "can you check to make sure the ite"
type textarea "x"
type textarea "can you check to make sure the item"
type textarea "x"
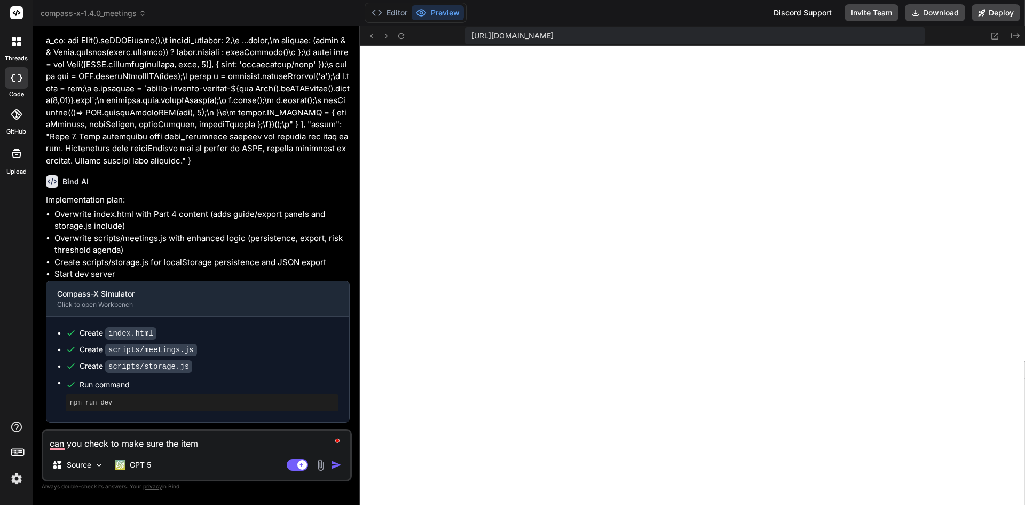
type textarea "can you check to make sure the items"
type textarea "x"
type textarea "can you check to make sure the items"
type textarea "x"
type textarea "can you check to make sure the items a"
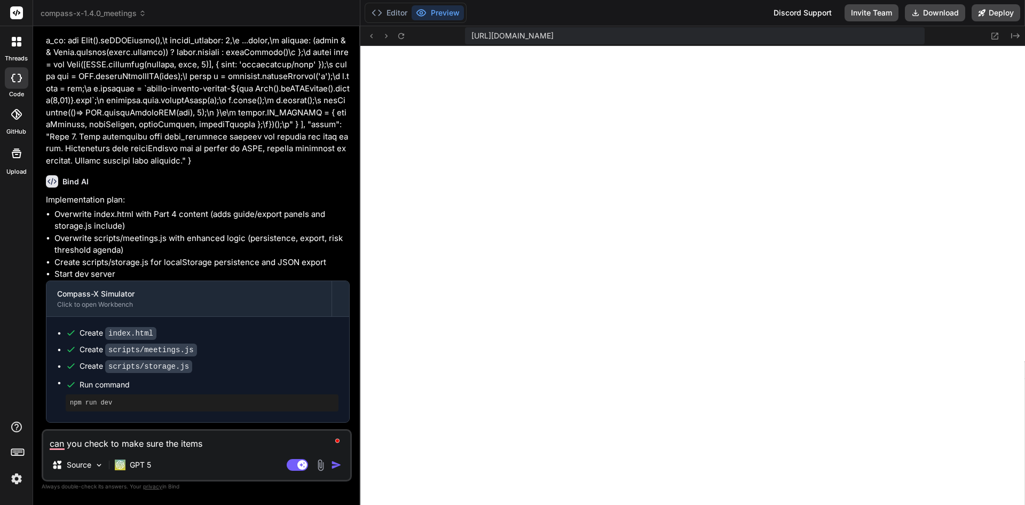
type textarea "x"
type textarea "can you check to make sure the items ar"
type textarea "x"
type textarea "can you check to make sure the items are"
type textarea "x"
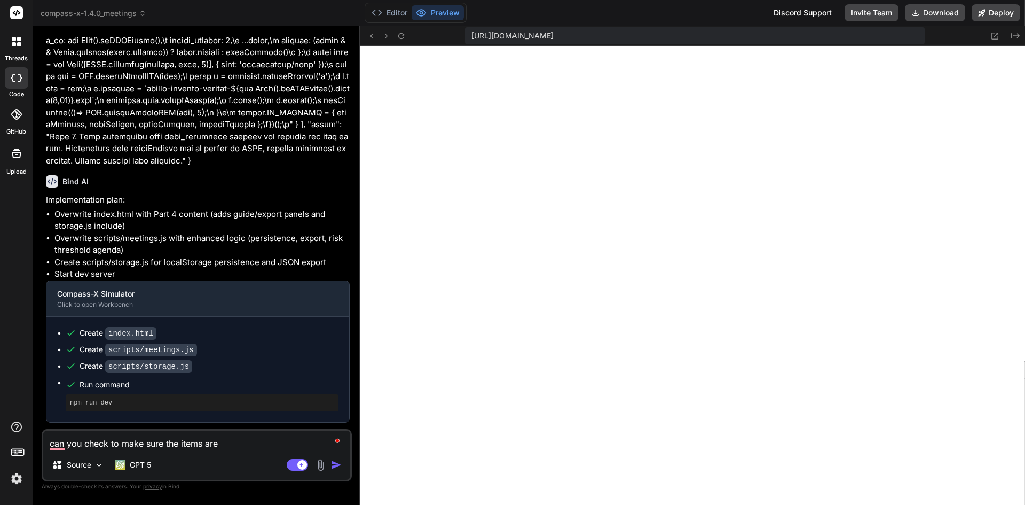
type textarea "can you check to make sure the items are"
type textarea "x"
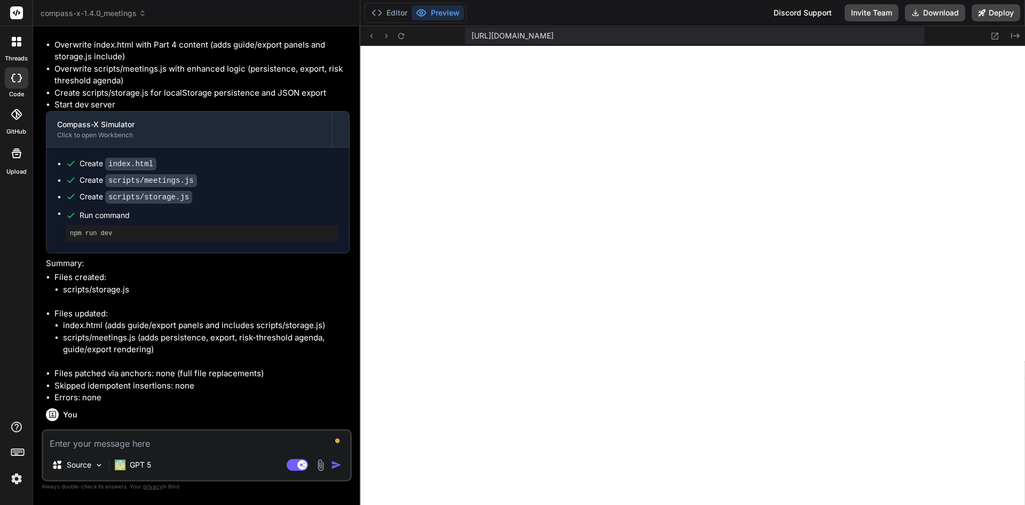
scroll to position [24230, 0]
click at [15, 481] on img at bounding box center [16, 478] width 18 height 18
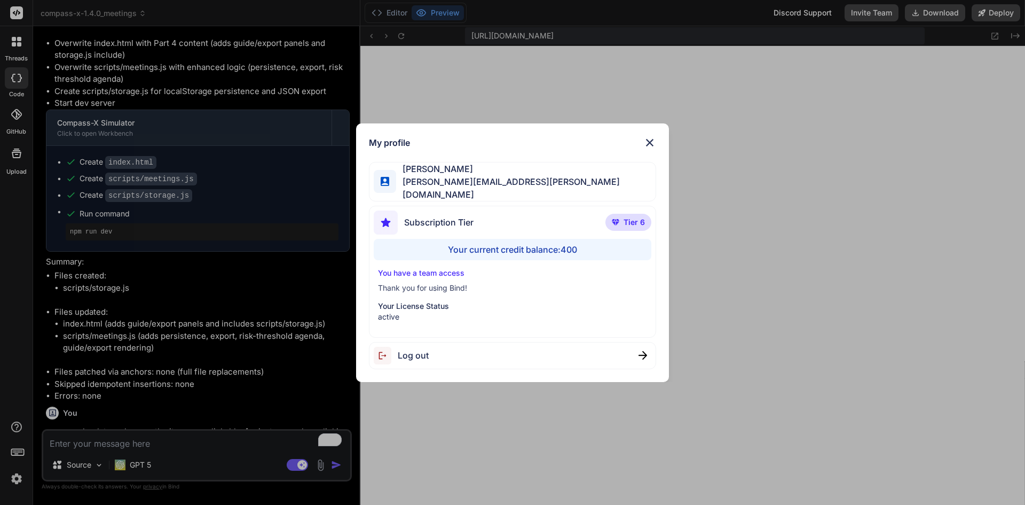
click at [654, 141] on img at bounding box center [649, 142] width 13 height 13
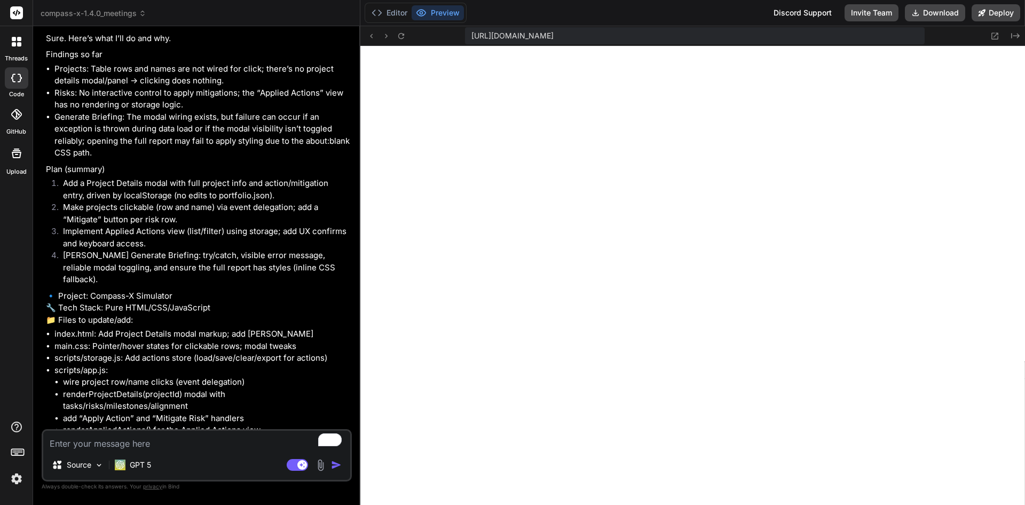
scroll to position [24767, 0]
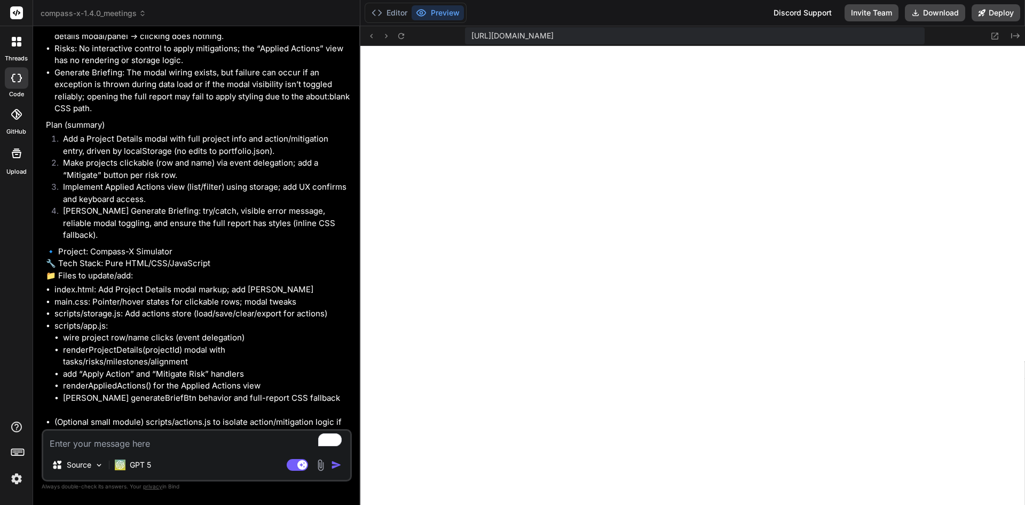
click at [123, 443] on textarea "To enrich screen reader interactions, please activate Accessibility in Grammarl…" at bounding box center [196, 439] width 307 height 19
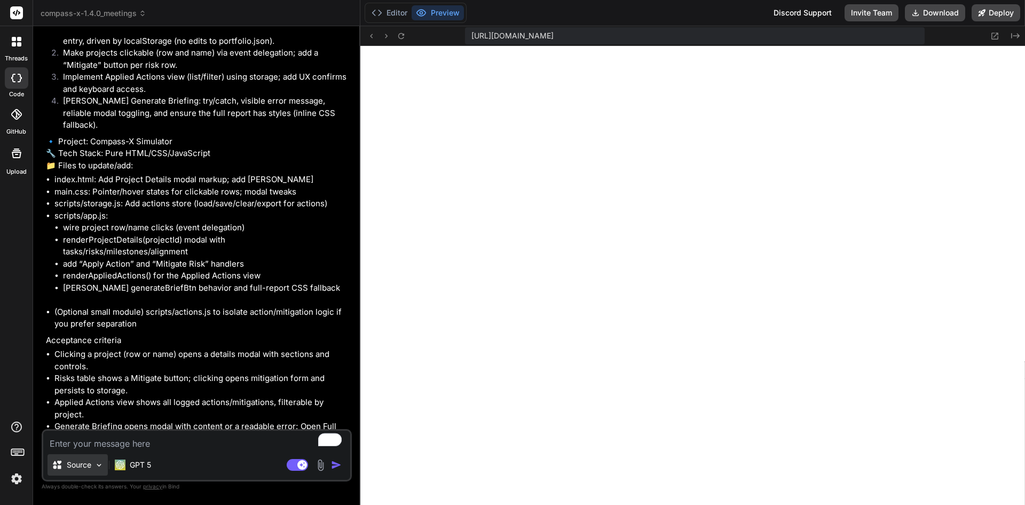
scroll to position [24877, 0]
click at [15, 477] on img at bounding box center [16, 478] width 18 height 18
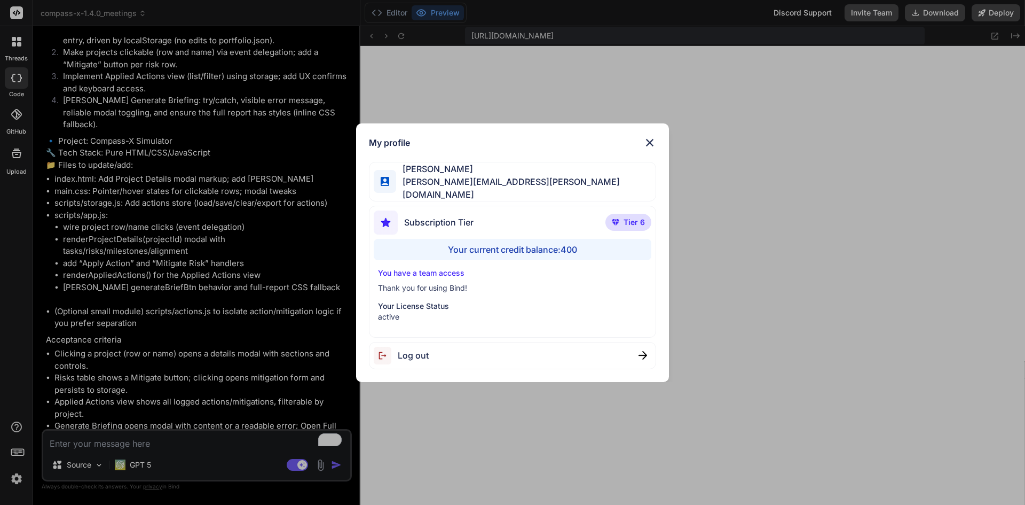
click at [15, 477] on div "My profile [PERSON_NAME] [PERSON_NAME][EMAIL_ADDRESS][PERSON_NAME][DOMAIN_NAME]…" at bounding box center [512, 252] width 1025 height 505
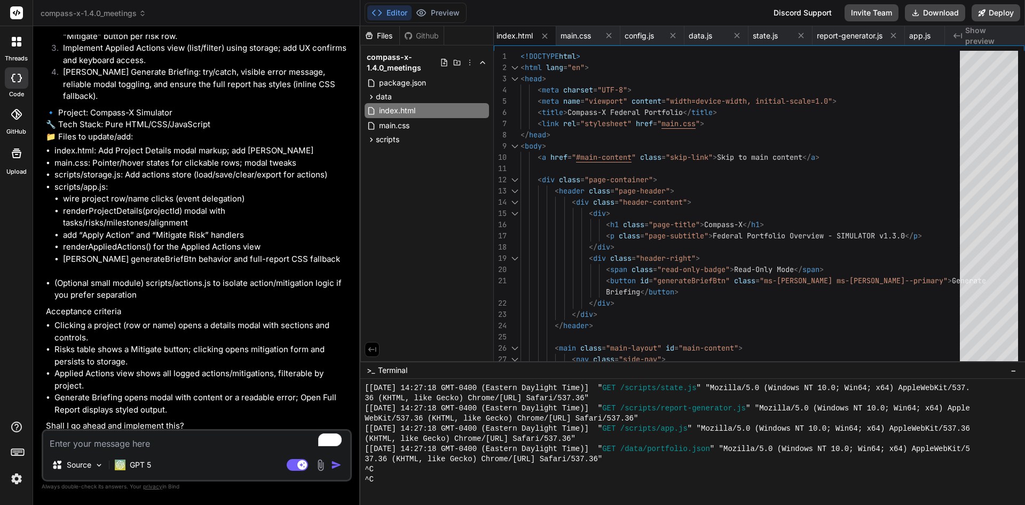
scroll to position [24932, 0]
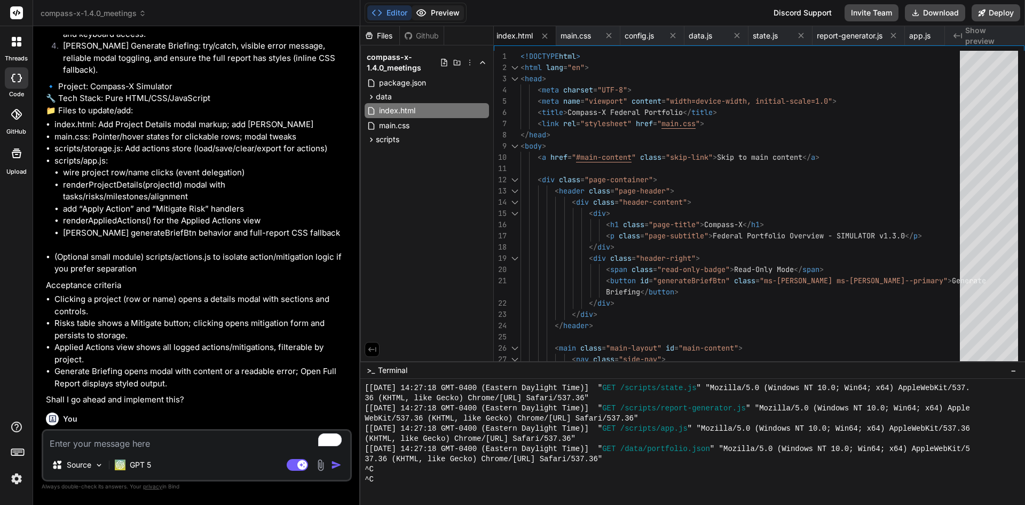
click at [438, 16] on button "Preview" at bounding box center [438, 12] width 52 height 15
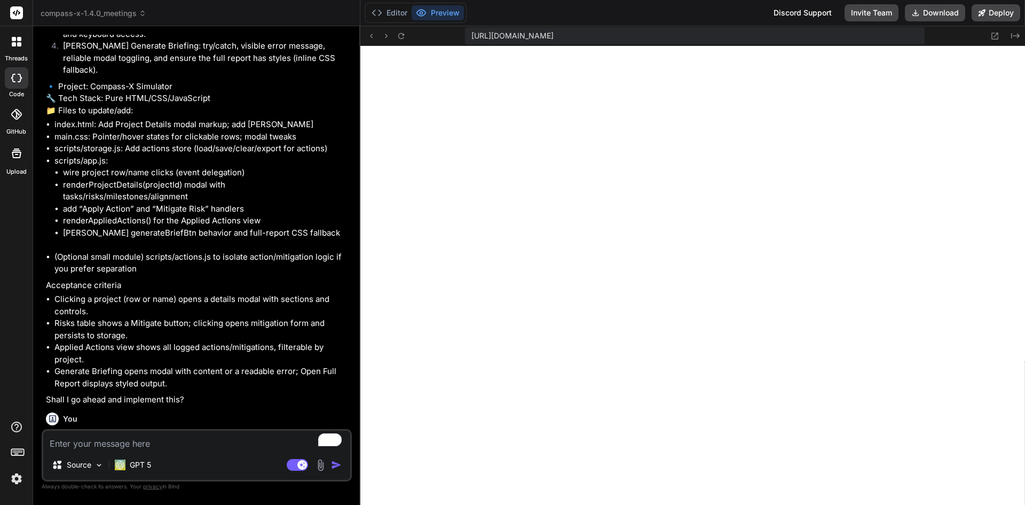
click at [98, 439] on textarea "To enrich screen reader interactions, please activate Accessibility in Grammarl…" at bounding box center [196, 439] width 307 height 19
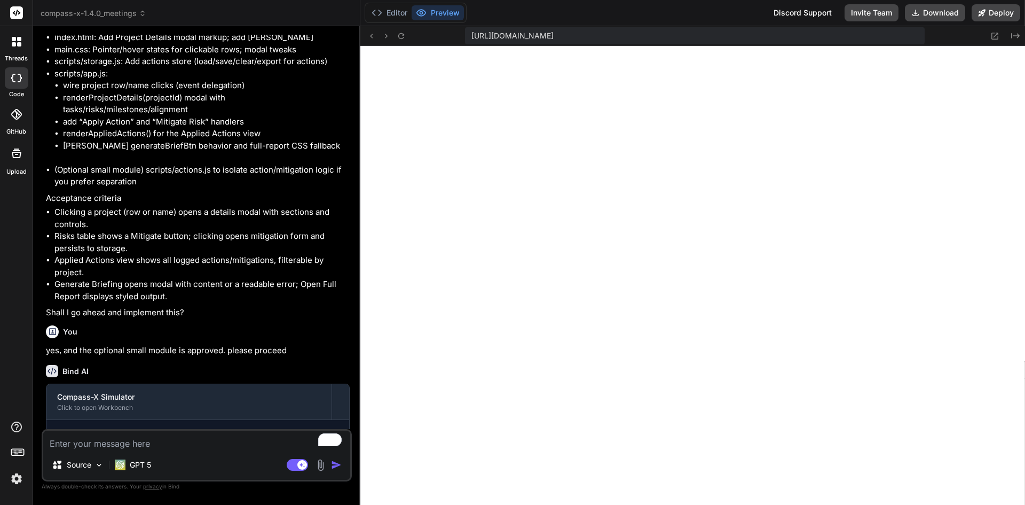
scroll to position [25099, 0]
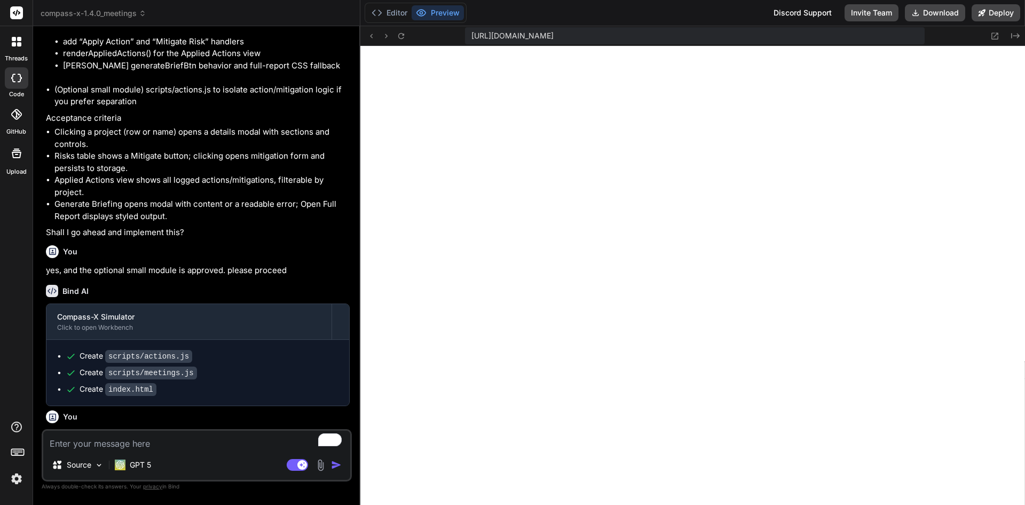
click at [379, 3] on div "Editor Preview" at bounding box center [416, 13] width 102 height 20
click at [392, 7] on button "Editor" at bounding box center [389, 12] width 44 height 15
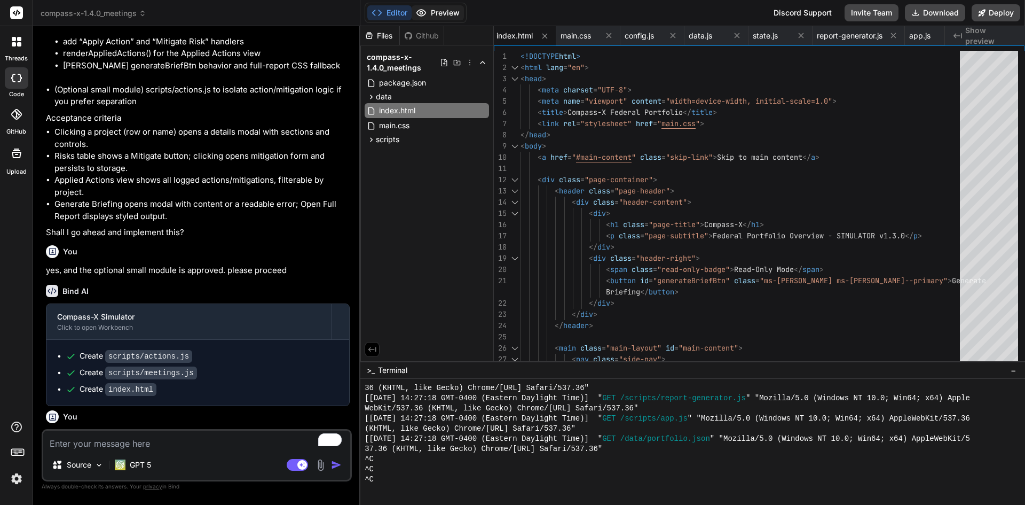
click at [434, 11] on button "Preview" at bounding box center [438, 12] width 52 height 15
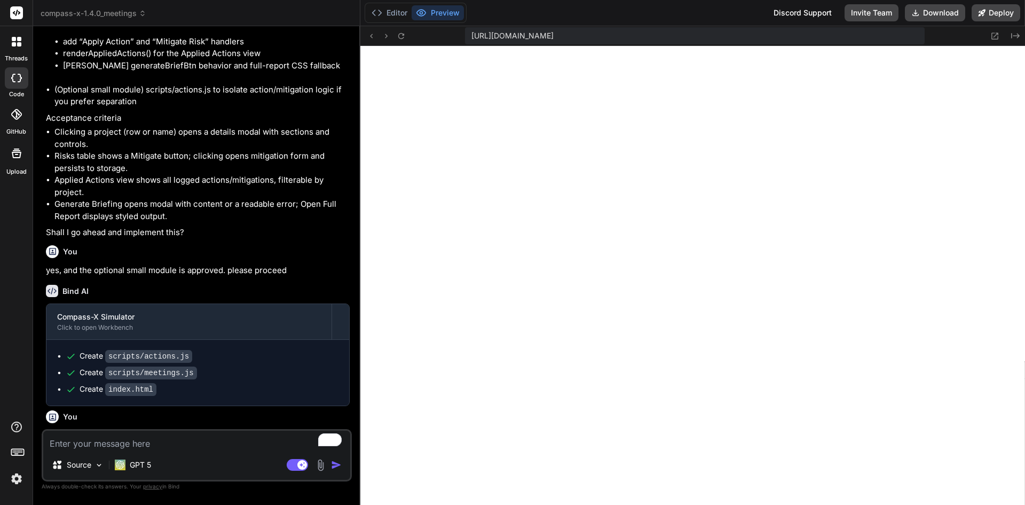
click at [191, 446] on textarea "To enrich screen reader interactions, please activate Accessibility in Grammarl…" at bounding box center [196, 439] width 307 height 19
paste textarea "Dashboard Projects Tasks Risks Milestones Portfolio Analysis Portfolio Timeline…"
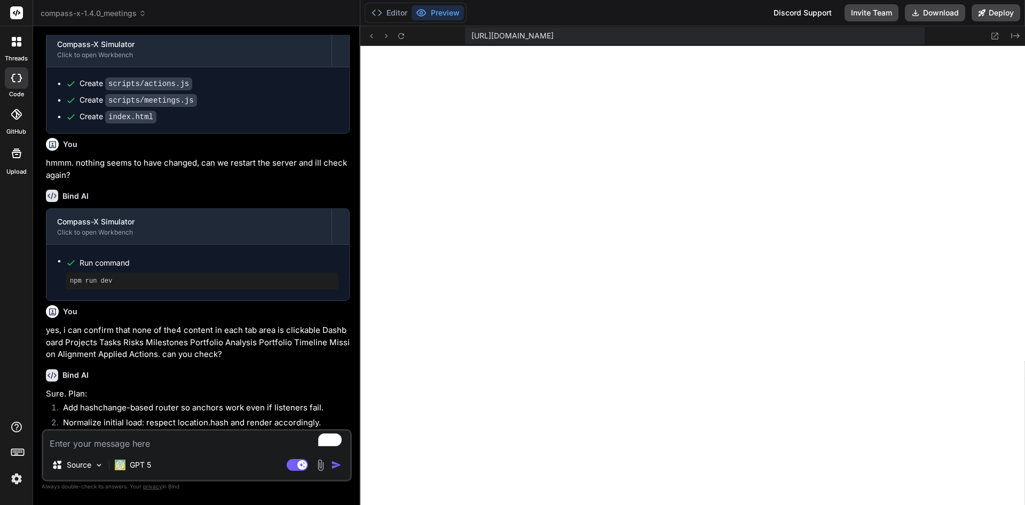
scroll to position [25387, 0]
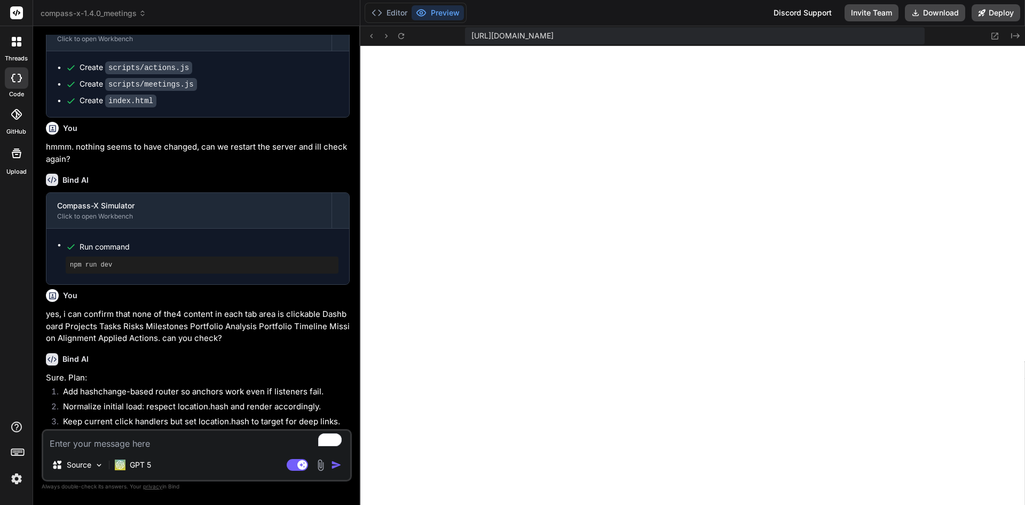
click at [201, 443] on textarea "To enrich screen reader interactions, please activate Accessibility in Grammarl…" at bounding box center [196, 439] width 307 height 19
click at [117, 468] on img at bounding box center [120, 464] width 11 height 11
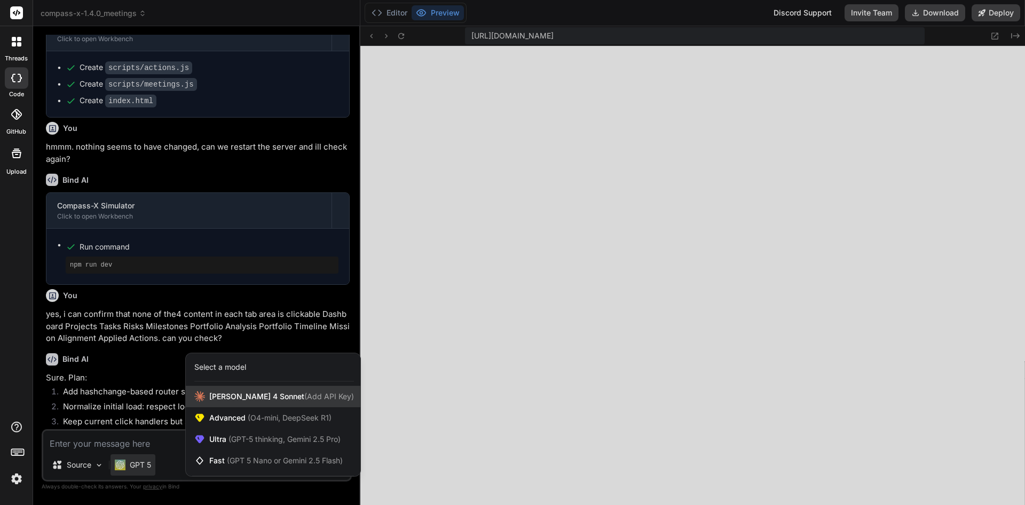
click at [248, 397] on span "[PERSON_NAME] 4 Sonnet (Add API Key)" at bounding box center [281, 396] width 145 height 11
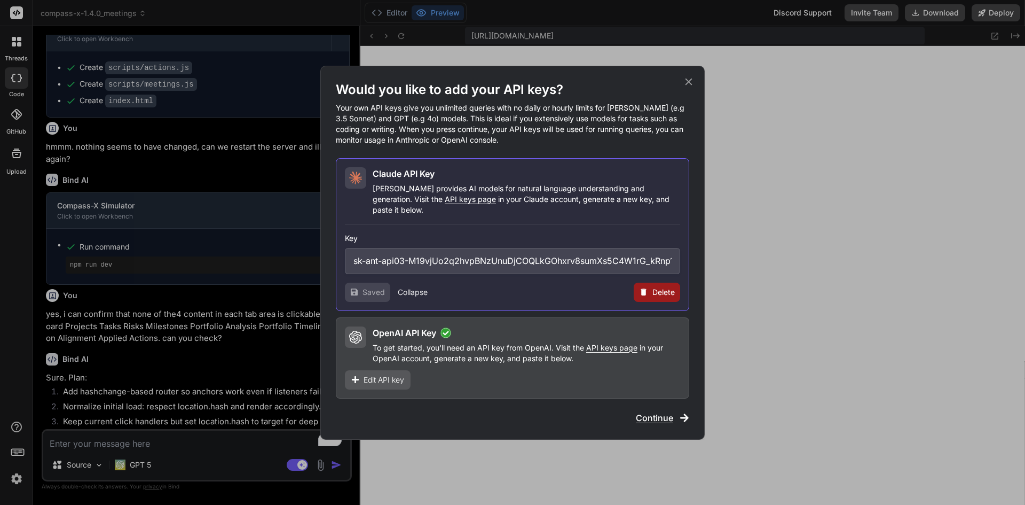
click at [648, 411] on span "Continue" at bounding box center [654, 417] width 37 height 13
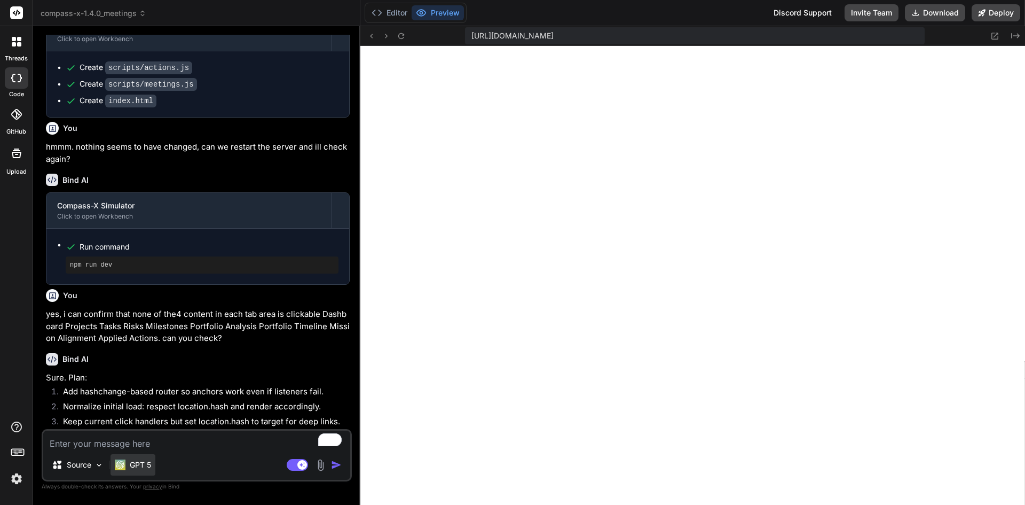
click at [152, 458] on div "GPT 5" at bounding box center [133, 464] width 45 height 21
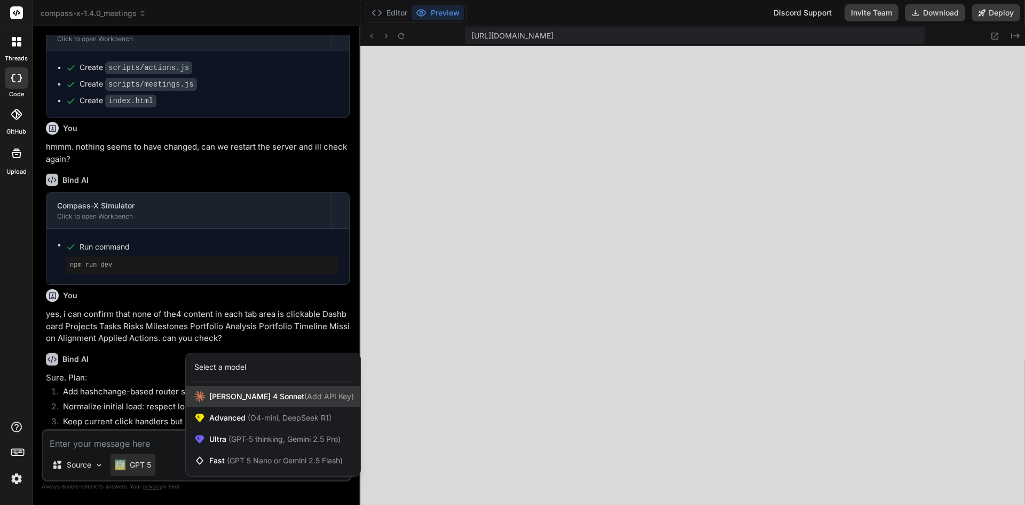
click at [304, 395] on span "(Add API Key)" at bounding box center [329, 395] width 50 height 9
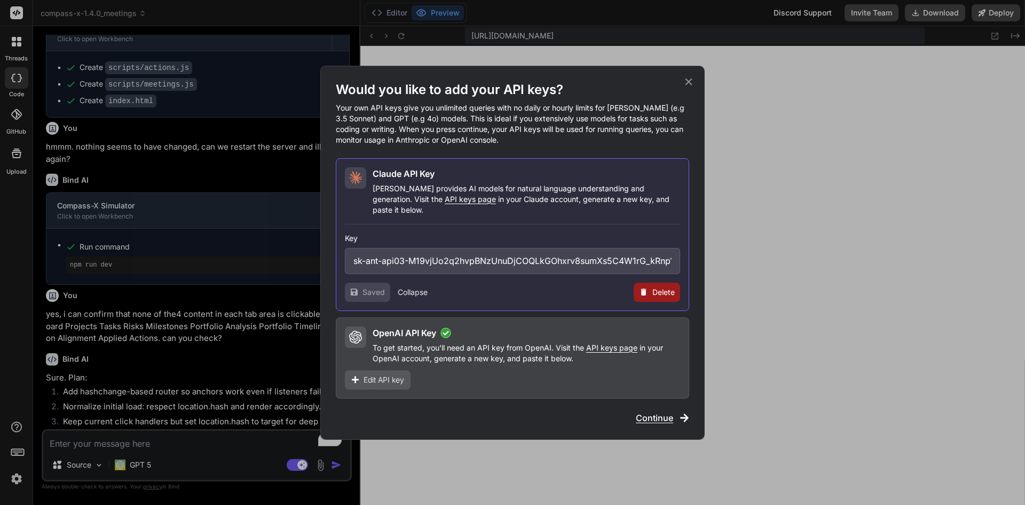
click at [655, 411] on span "Continue" at bounding box center [654, 417] width 37 height 13
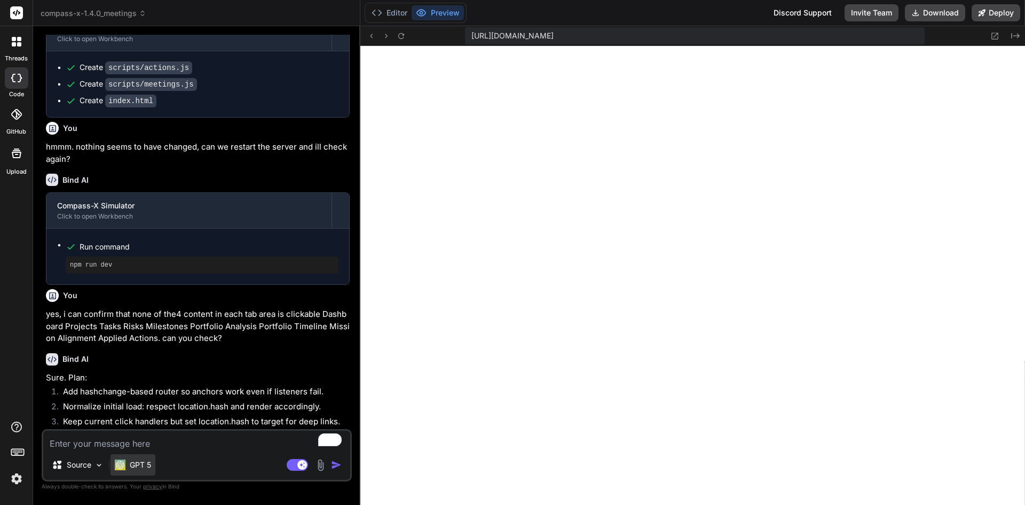
click at [147, 459] on p "GPT 5" at bounding box center [140, 464] width 21 height 11
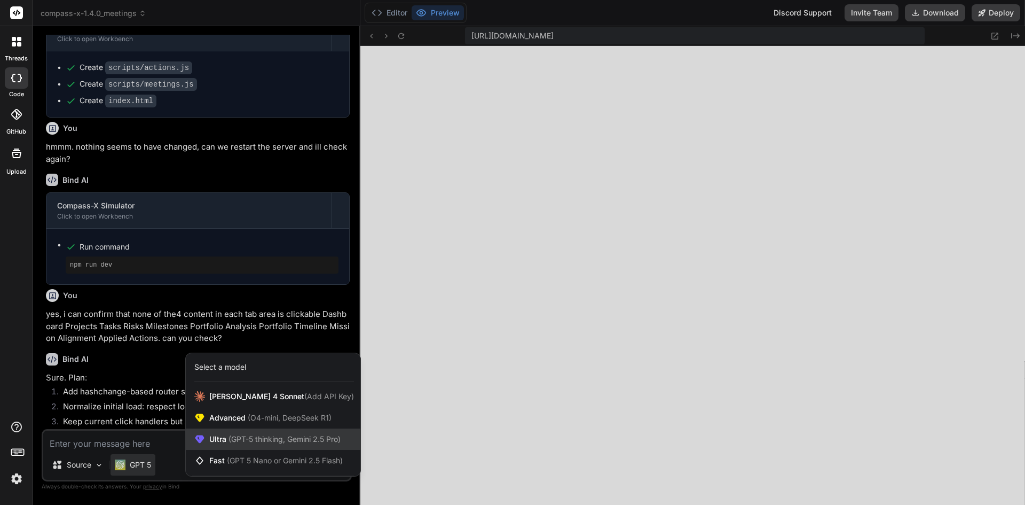
click at [252, 434] on span "Ultra (GPT-5 thinking, Gemini 2.5 Pro)" at bounding box center [274, 439] width 131 height 11
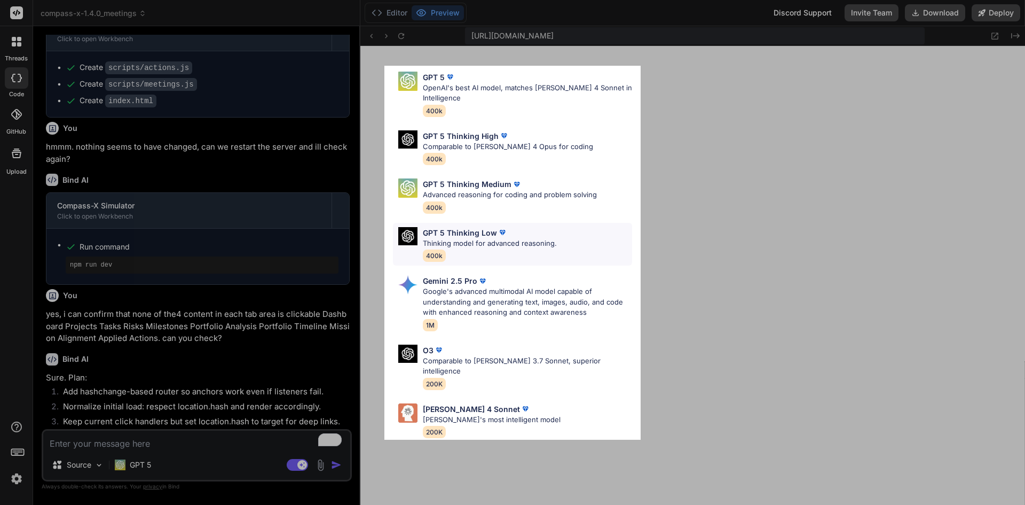
scroll to position [87, 0]
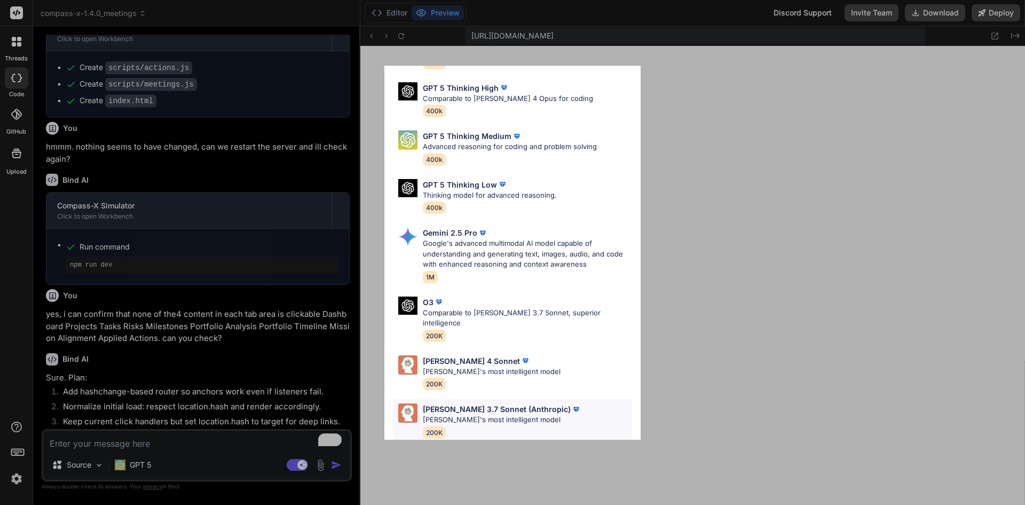
click at [474, 403] on p "[PERSON_NAME] 3.7 Sonnet (Anthropic)" at bounding box center [497, 408] width 148 height 11
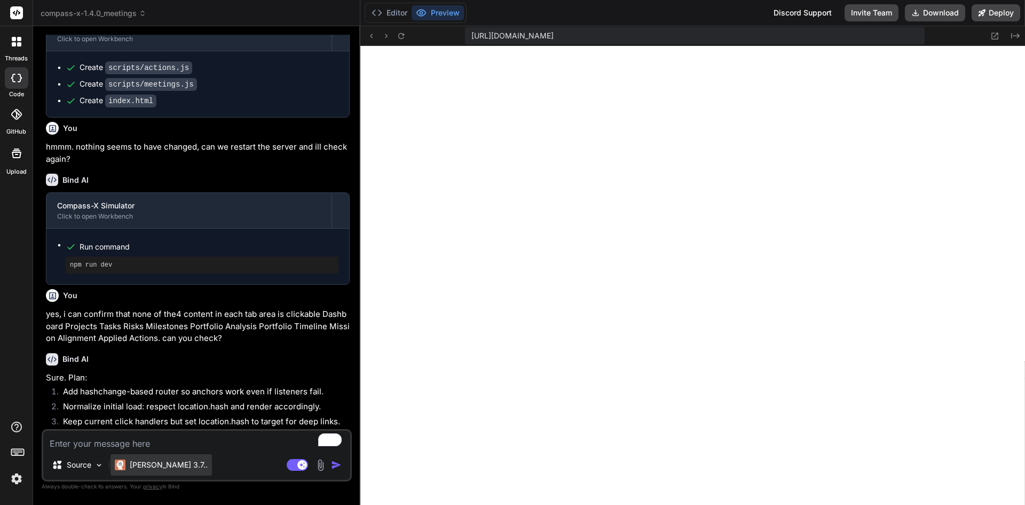
click at [136, 454] on div "[PERSON_NAME] 3.7.." at bounding box center [161, 464] width 101 height 21
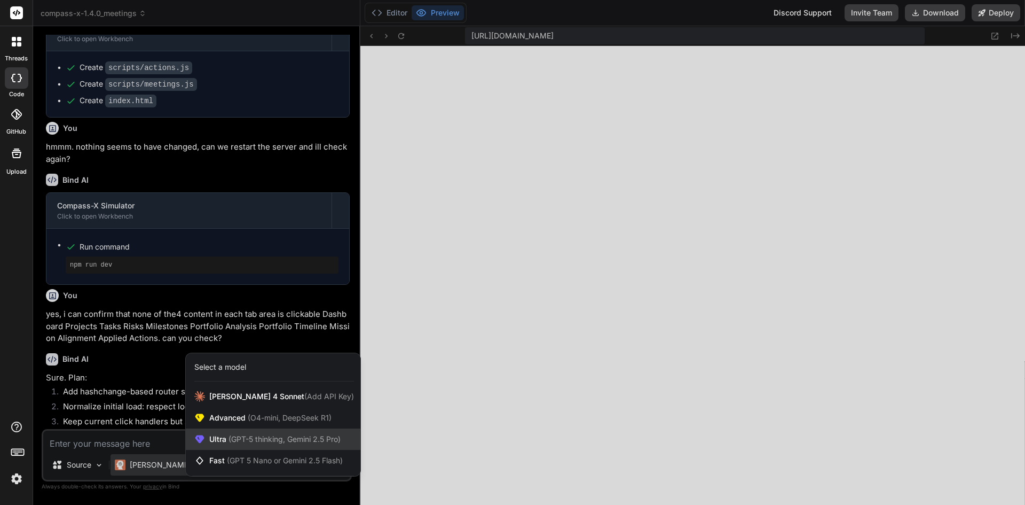
click at [254, 434] on span "Ultra (GPT-5 thinking, Gemini 2.5 Pro)" at bounding box center [274, 439] width 131 height 11
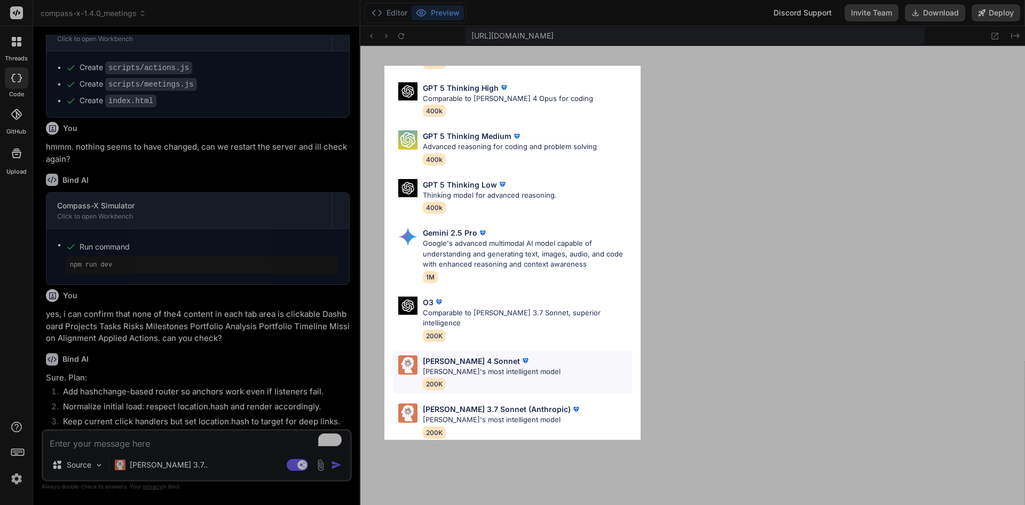
click at [469, 355] on p "[PERSON_NAME] 4 Sonnet" at bounding box center [471, 360] width 97 height 11
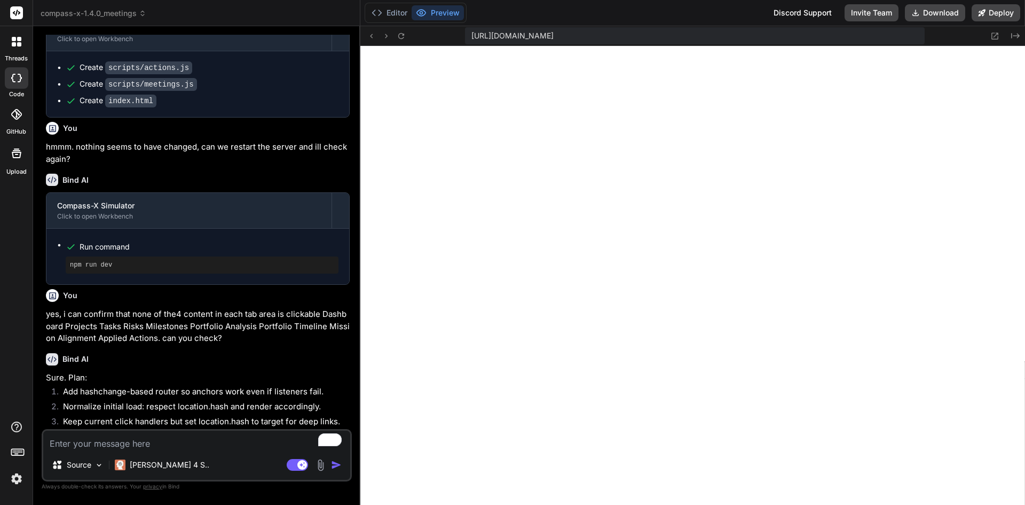
click at [151, 443] on textarea "To enrich screen reader interactions, please activate Accessibility in Grammarl…" at bounding box center [196, 439] width 307 height 19
paste textarea "Dashboard Projects Tasks Risks Milestones Portfolio Analysis Portfolio Timeline…"
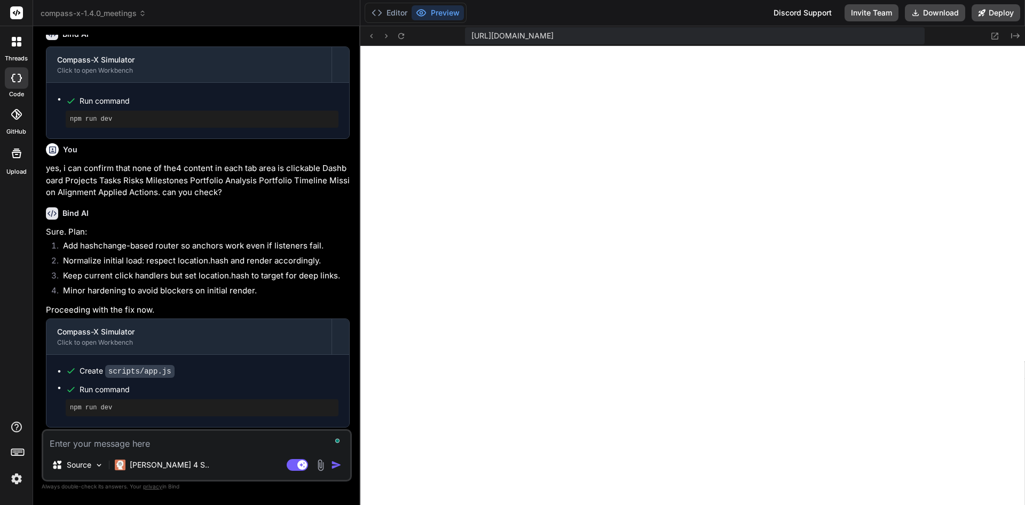
scroll to position [25534, 0]
click at [21, 477] on img at bounding box center [16, 478] width 18 height 18
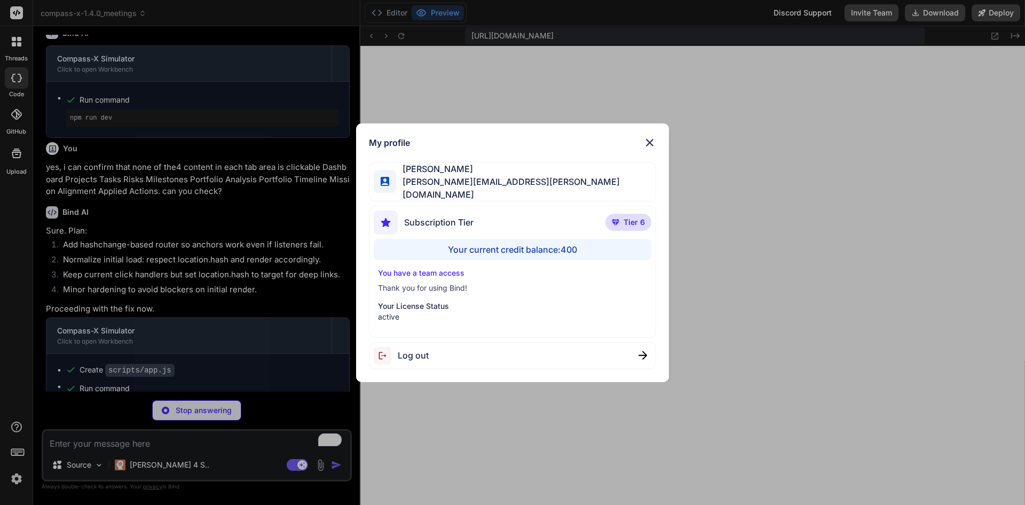
click at [21, 477] on div "My profile [PERSON_NAME] [PERSON_NAME][EMAIL_ADDRESS][PERSON_NAME][DOMAIN_NAME]…" at bounding box center [512, 252] width 1025 height 505
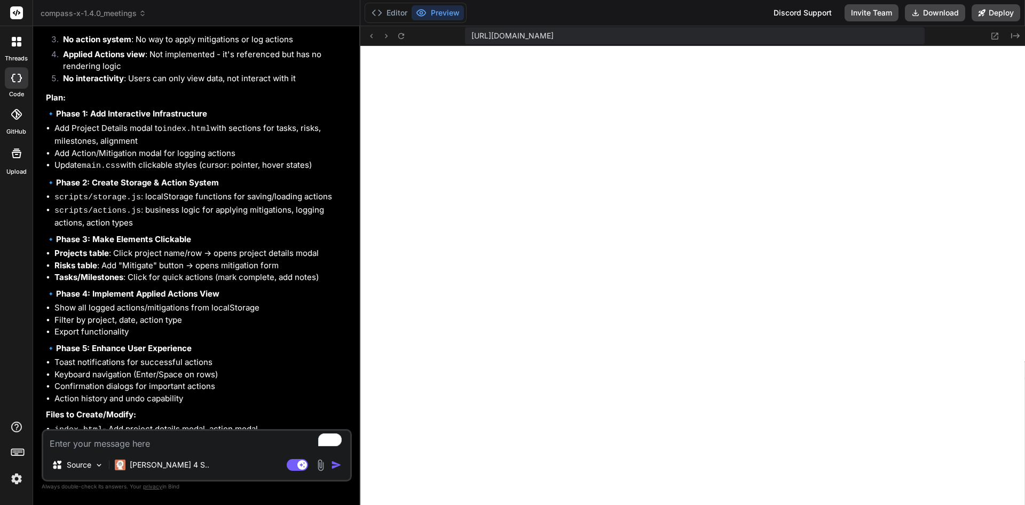
scroll to position [26107, 0]
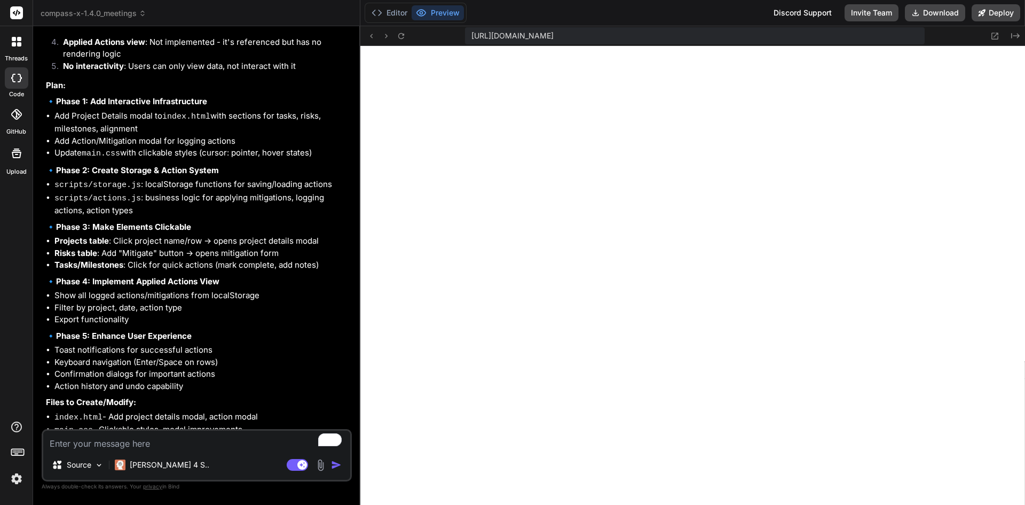
click at [140, 441] on textarea "To enrich screen reader interactions, please activate Accessibility in Grammarl…" at bounding box center [196, 439] width 307 height 19
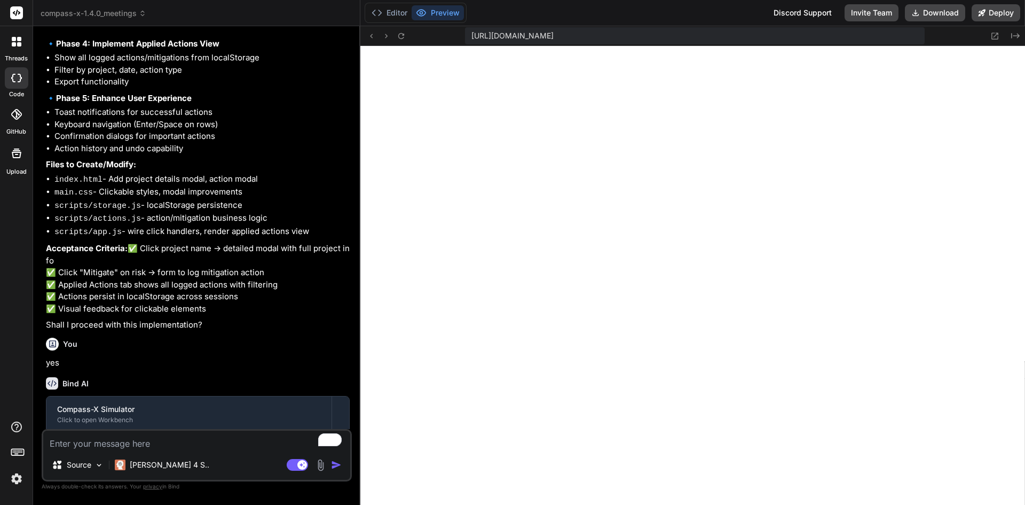
scroll to position [26345, 0]
click at [147, 437] on textarea "To enrich screen reader interactions, please activate Accessibility in Grammarl…" at bounding box center [196, 439] width 307 height 19
click at [938, 11] on button "Download" at bounding box center [935, 12] width 60 height 17
click at [134, 459] on div "[PERSON_NAME] 4 S.." at bounding box center [162, 464] width 103 height 21
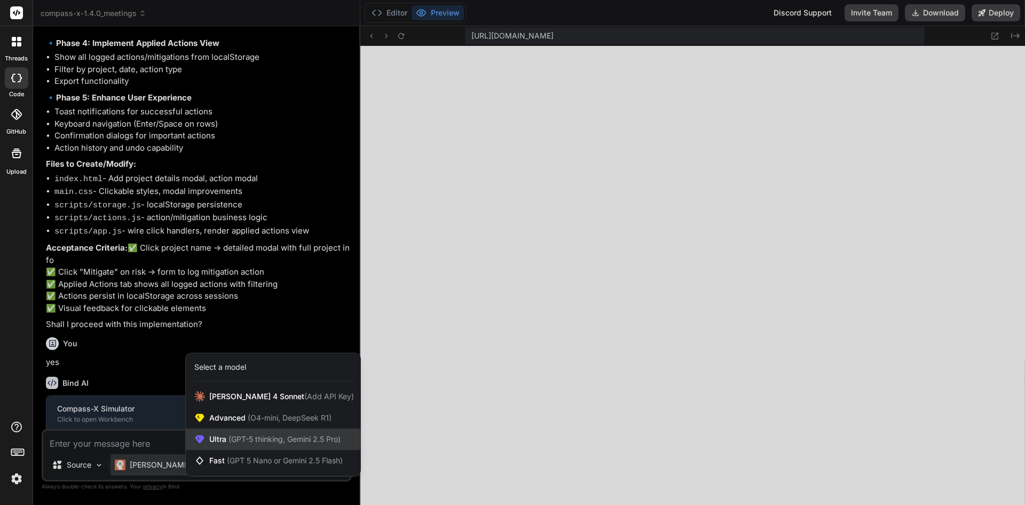
click at [252, 445] on div "Ultra (GPT-5 thinking, Gemini 2.5 Pro)" at bounding box center [273, 438] width 175 height 21
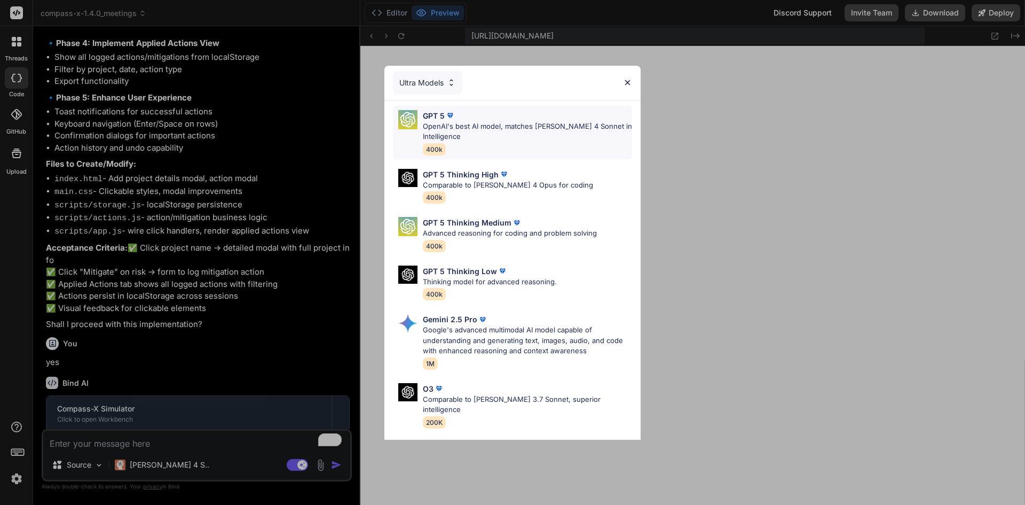
click at [468, 127] on p "OpenAI's best AI model, matches [PERSON_NAME] 4 Sonnet in Intelligence" at bounding box center [527, 131] width 209 height 21
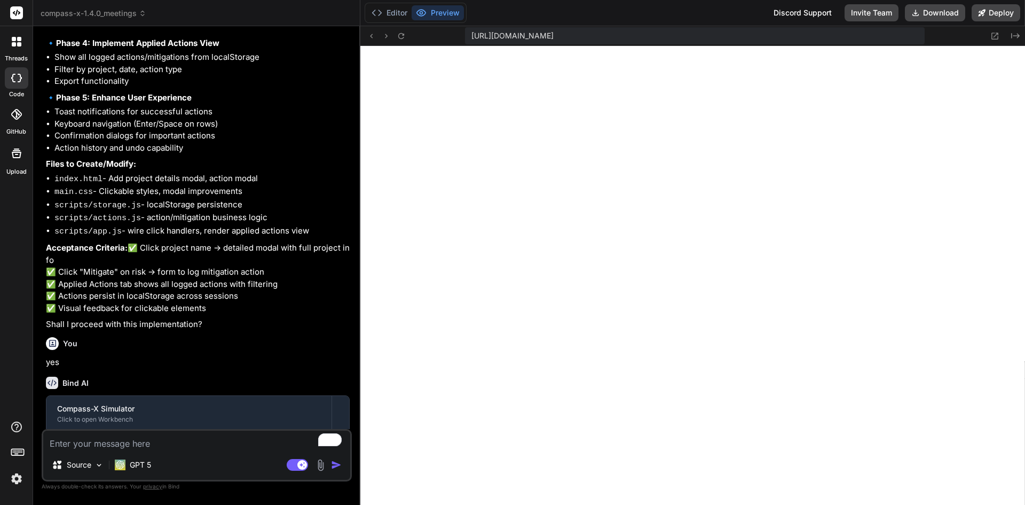
click at [192, 439] on textarea "To enrich screen reader interactions, please activate Accessibility in Grammarl…" at bounding box center [196, 439] width 307 height 19
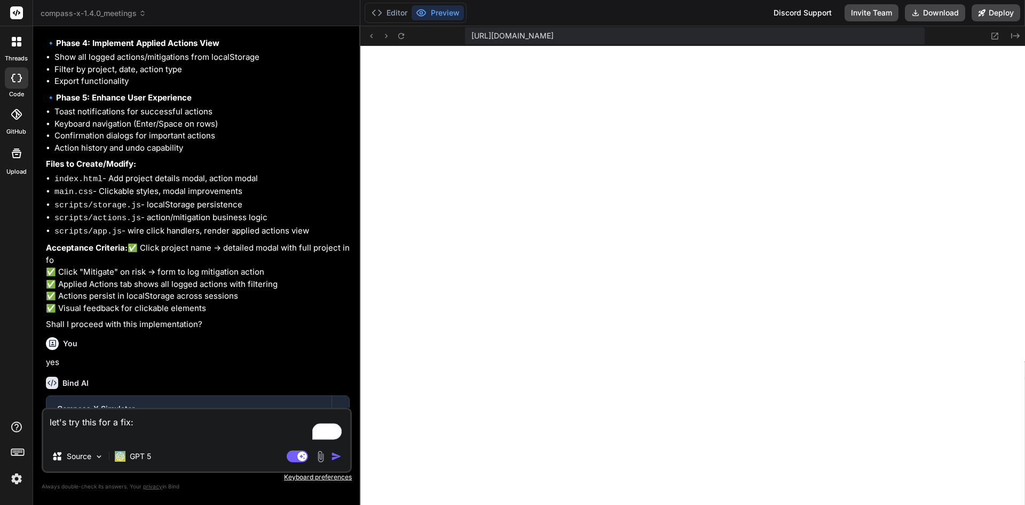
paste textarea "{ "update": [ { "path": "scripts/app.js", "content": "/* Main app wiring - clic…"
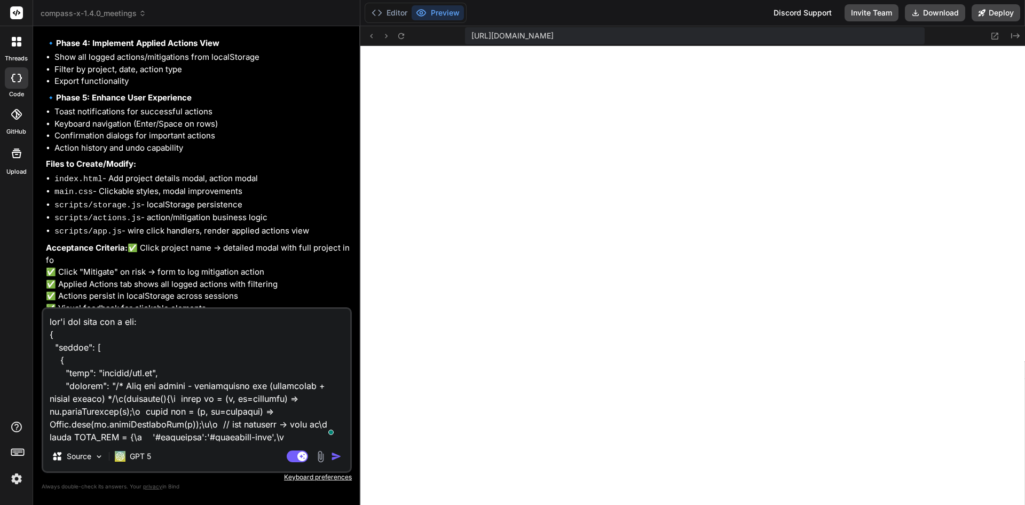
scroll to position [3974, 0]
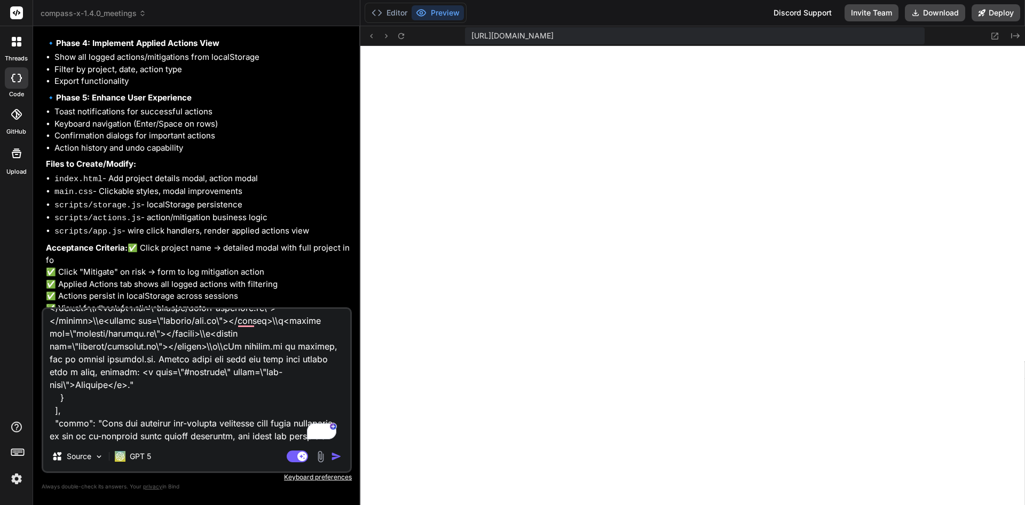
click at [335, 456] on img "button" at bounding box center [336, 456] width 11 height 11
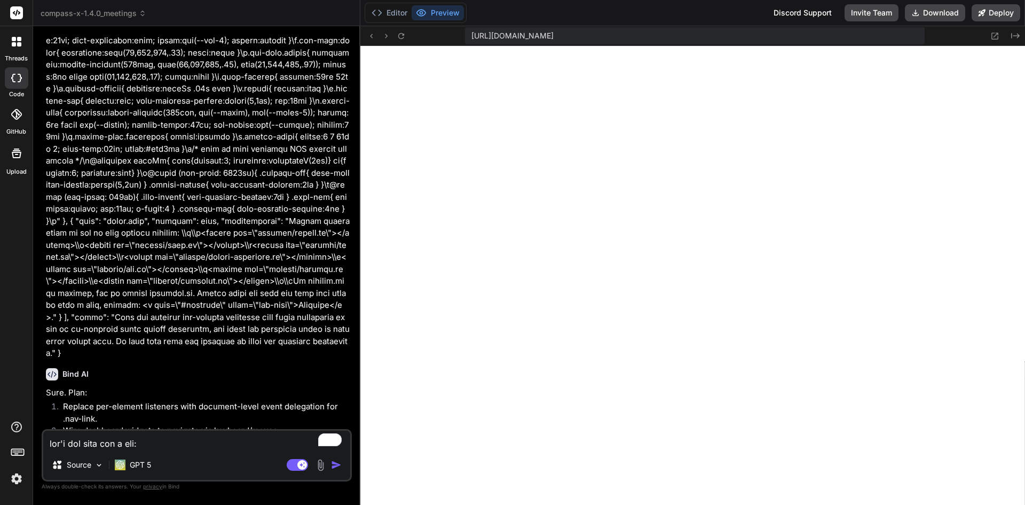
scroll to position [29463, 0]
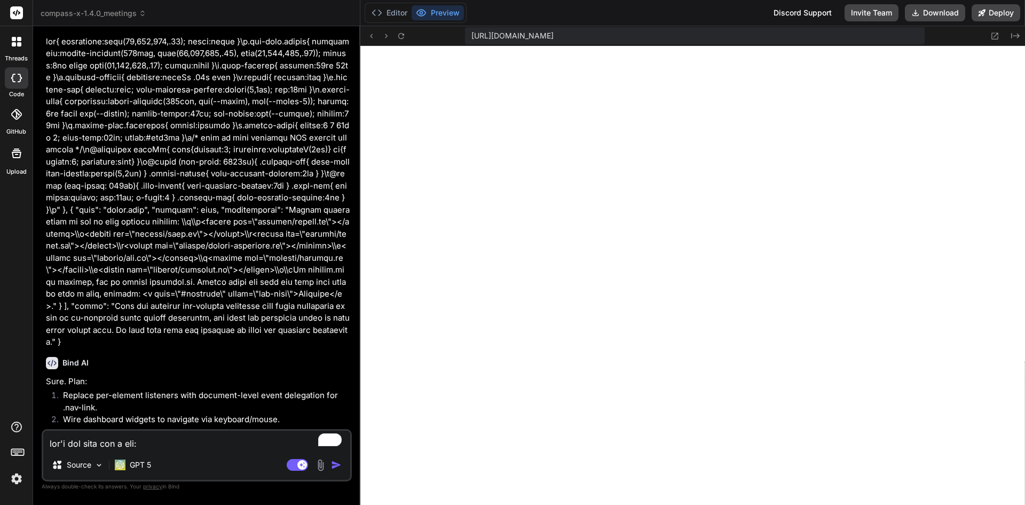
click at [111, 450] on div "Source GPT 5 Agent Mode. When this toggle is activated, AI automatically makes …" at bounding box center [197, 455] width 310 height 52
click at [111, 439] on textarea "To enrich screen reader interactions, please activate Accessibility in Grammarl…" at bounding box center [196, 439] width 307 height 19
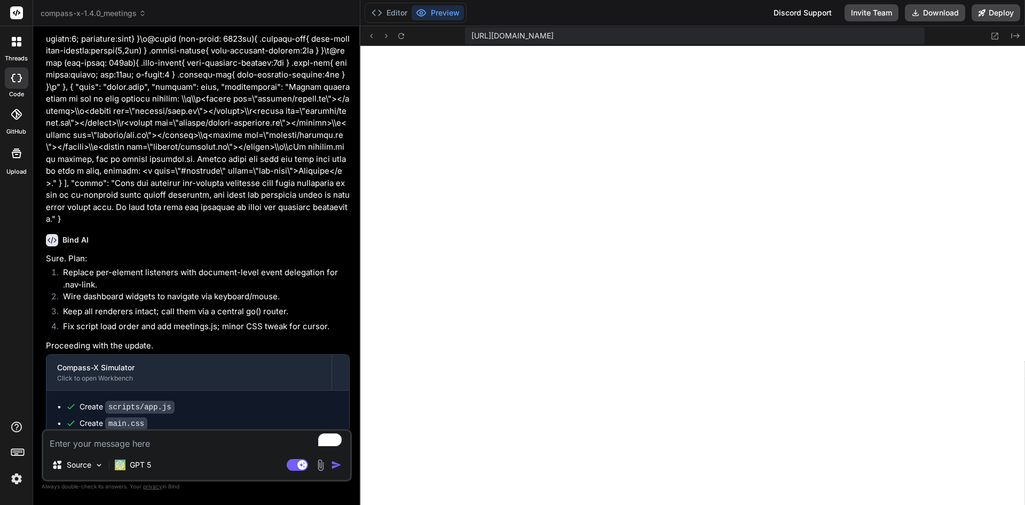
scroll to position [29585, 0]
